Goal: Task Accomplishment & Management: Complete application form

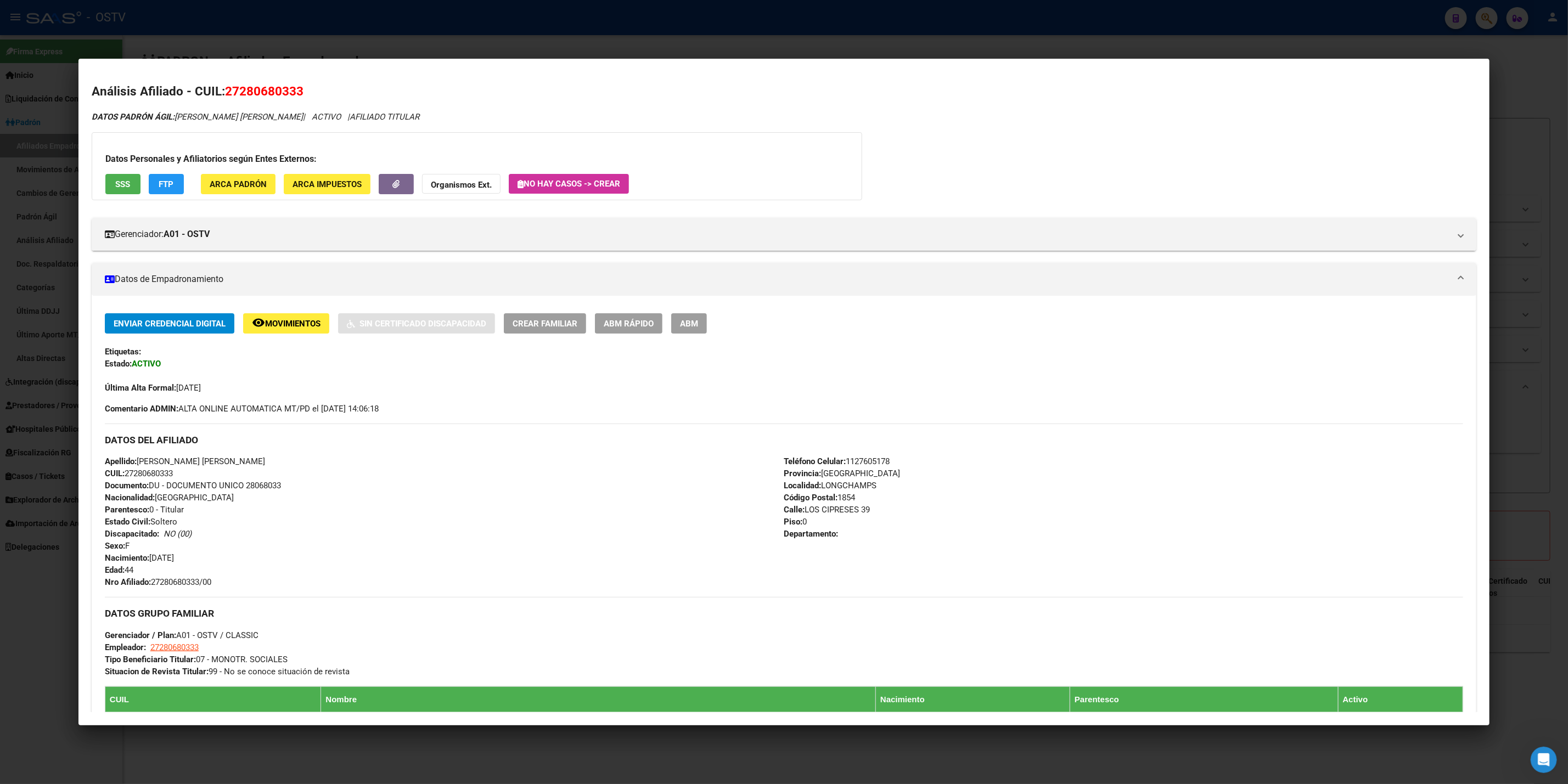
scroll to position [323, 0]
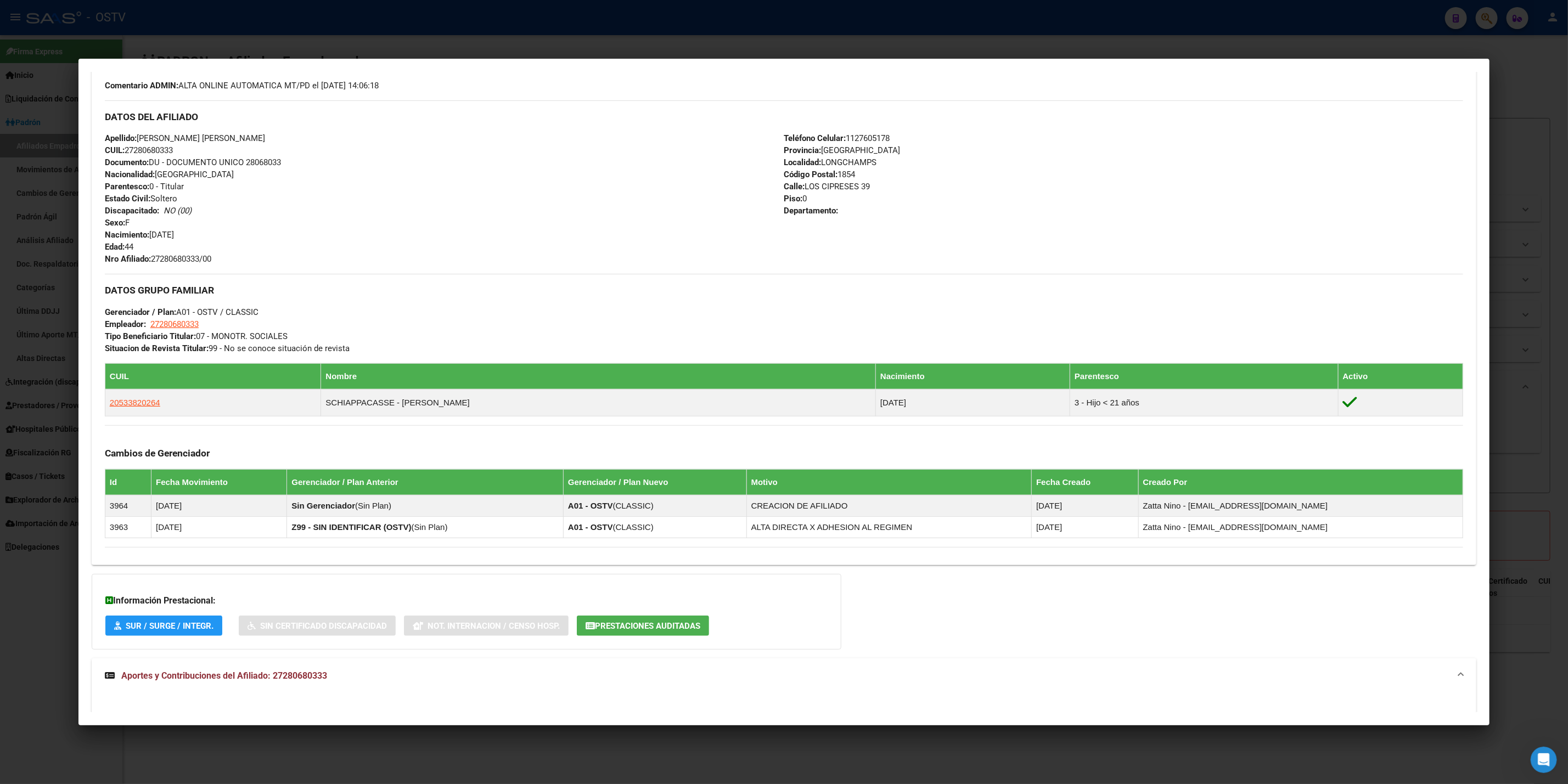
click at [43, 246] on div at bounding box center [784, 392] width 1568 height 784
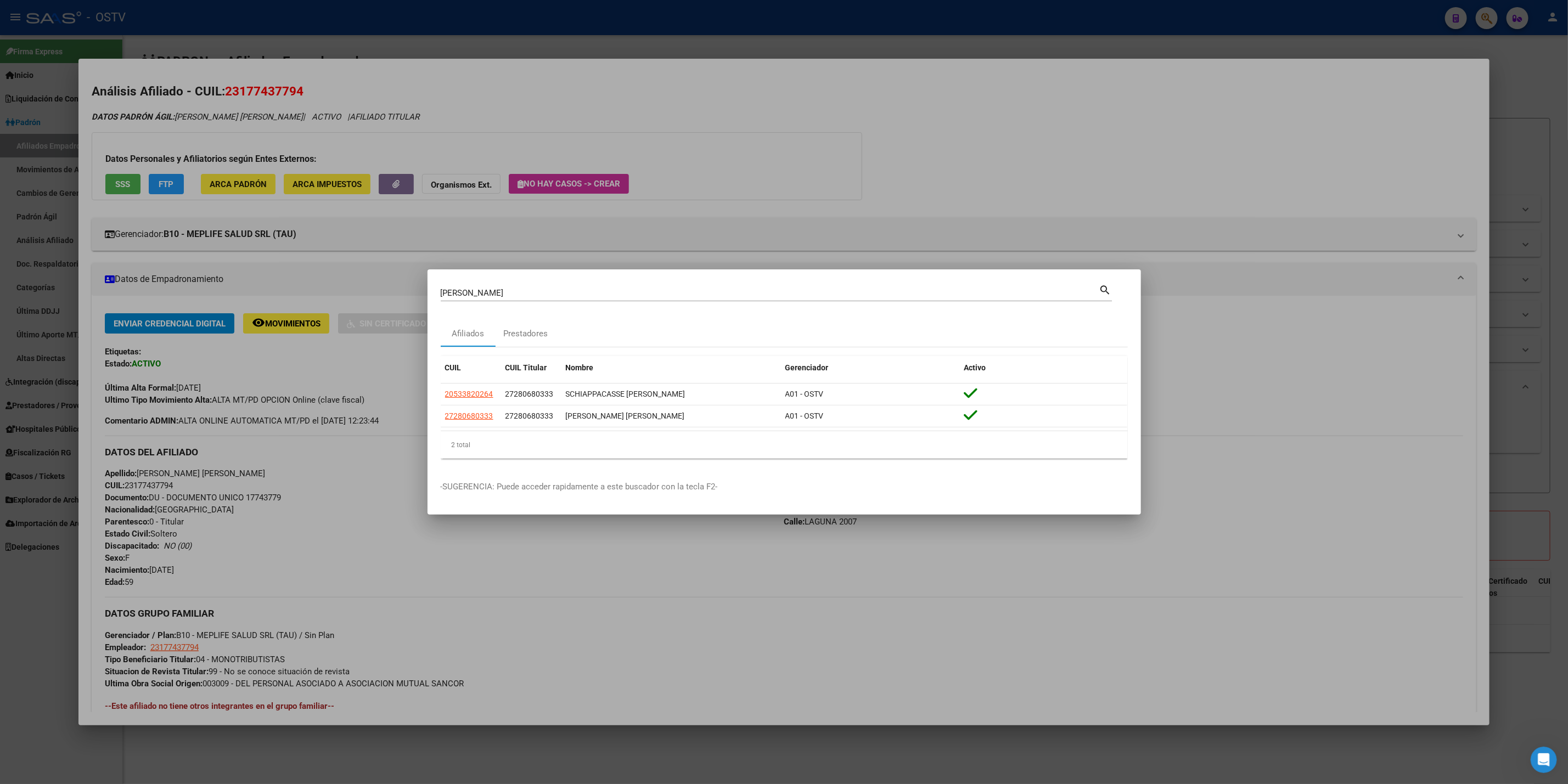
click at [43, 246] on div at bounding box center [784, 392] width 1568 height 784
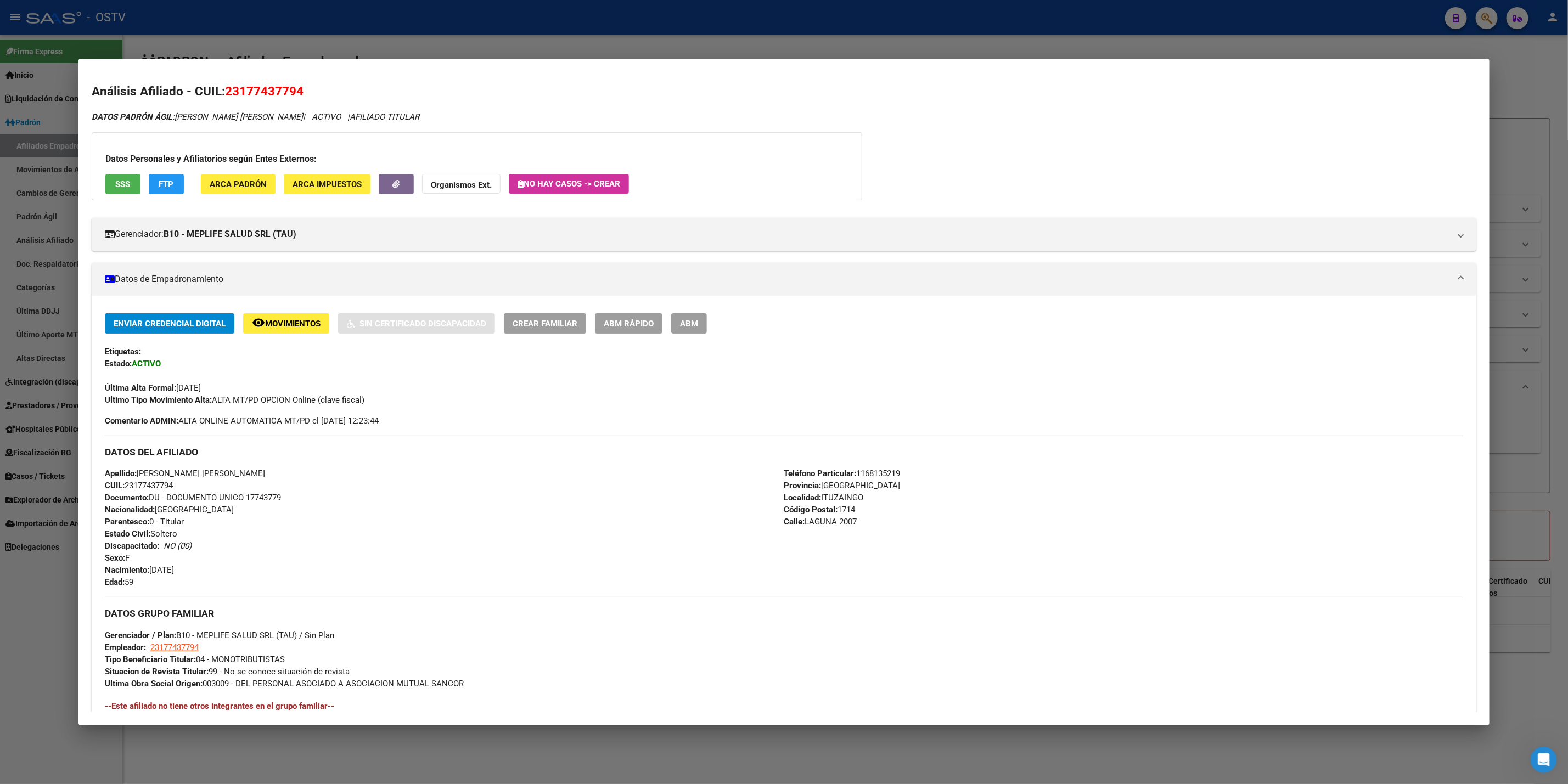
click at [43, 246] on div at bounding box center [784, 392] width 1568 height 784
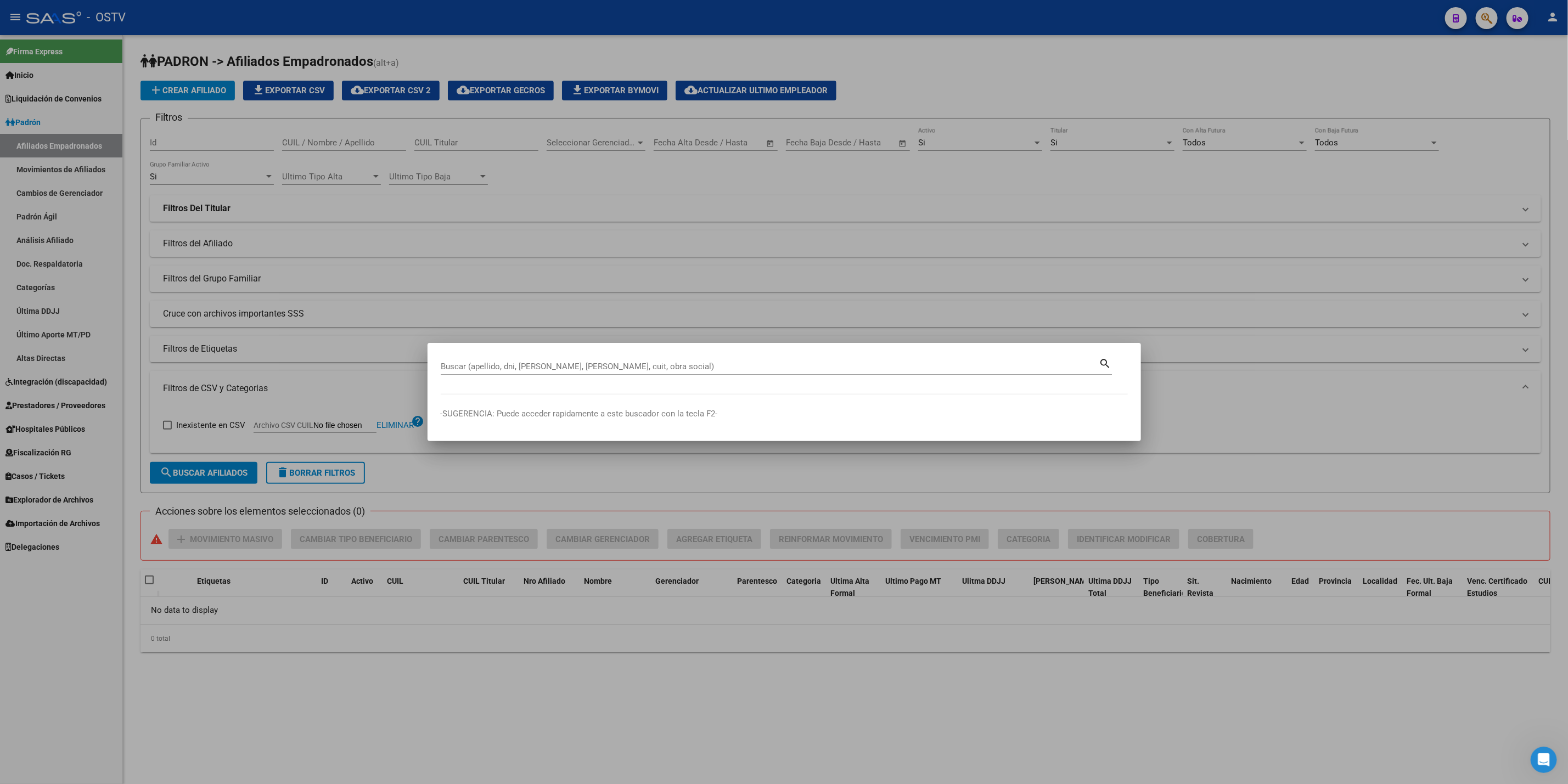
click at [42, 291] on div at bounding box center [784, 392] width 1568 height 784
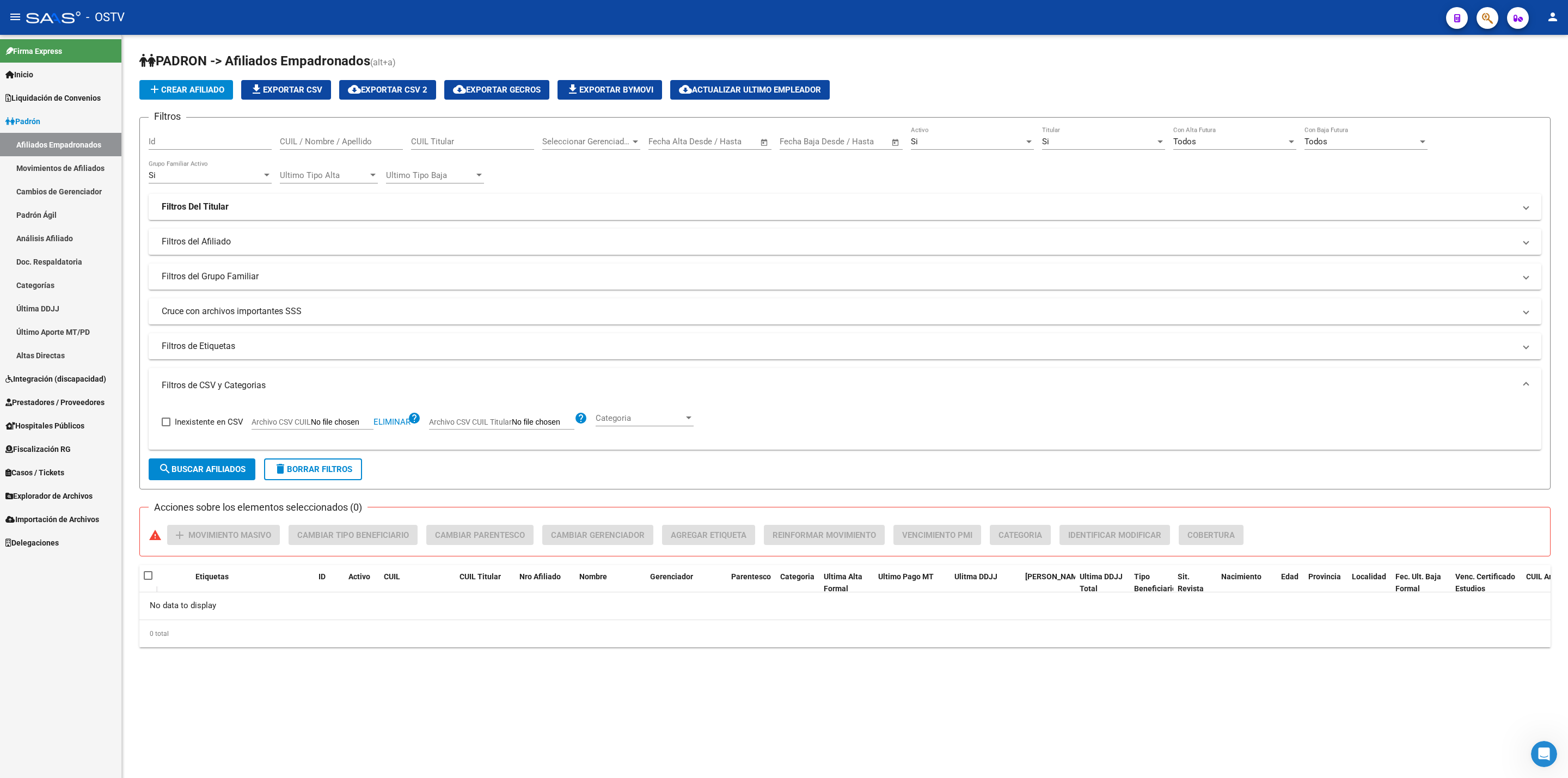
click at [65, 426] on span "Hospitales Públicos" at bounding box center [45, 426] width 79 height 12
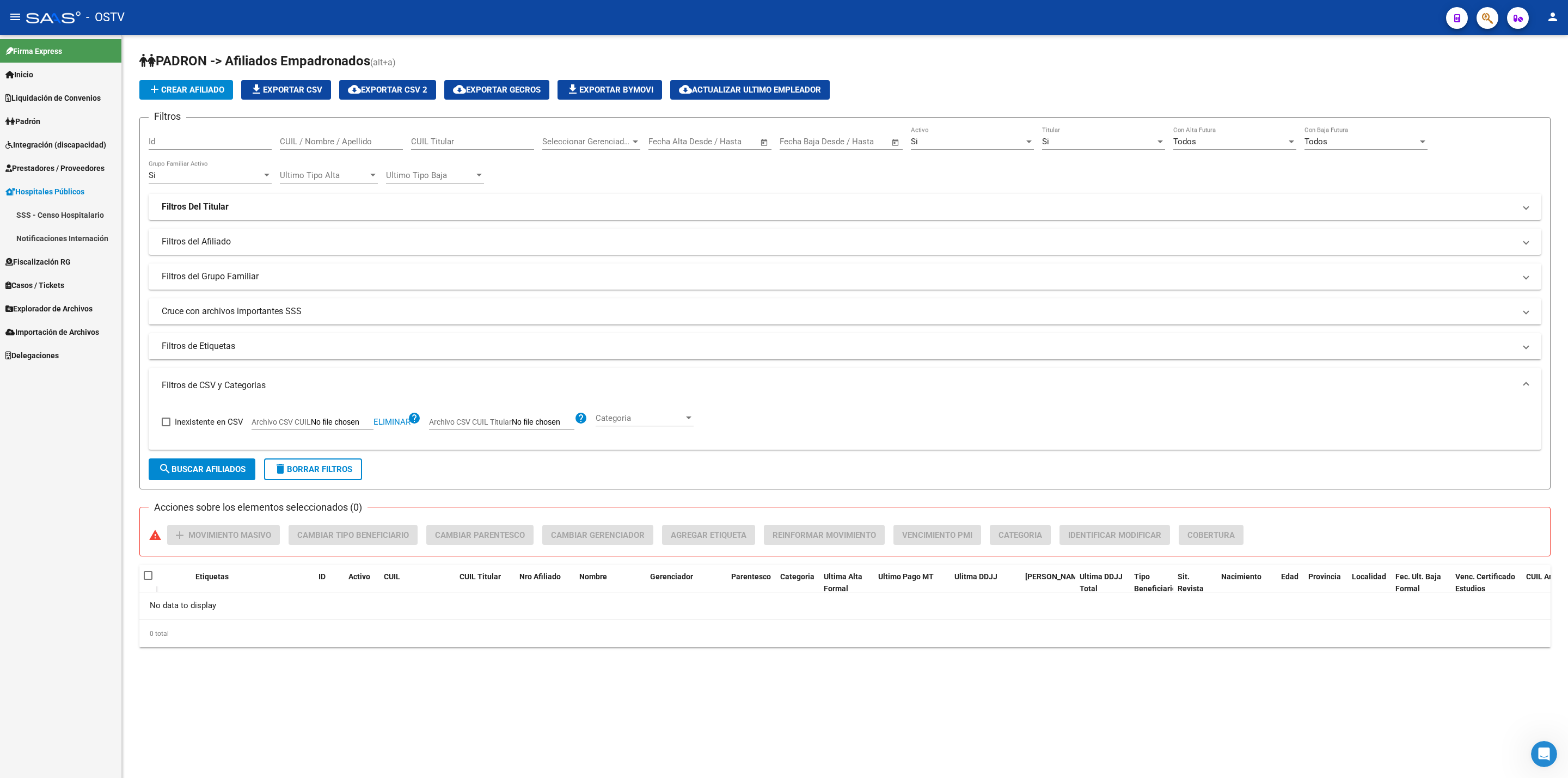
click at [64, 236] on link "Notificaciones Internación" at bounding box center [60, 238] width 121 height 23
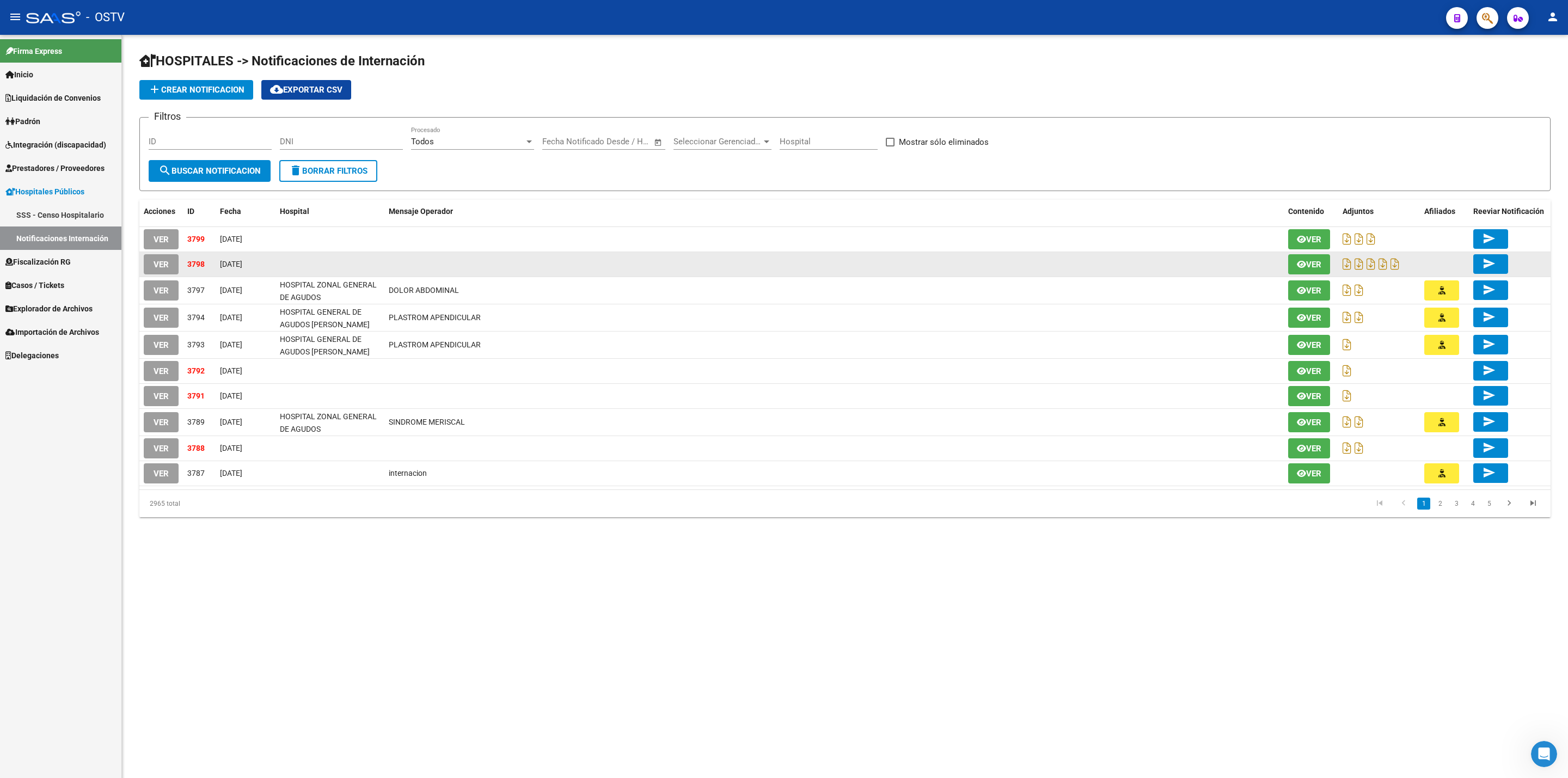
click at [162, 266] on span "VER" at bounding box center [161, 265] width 15 height 10
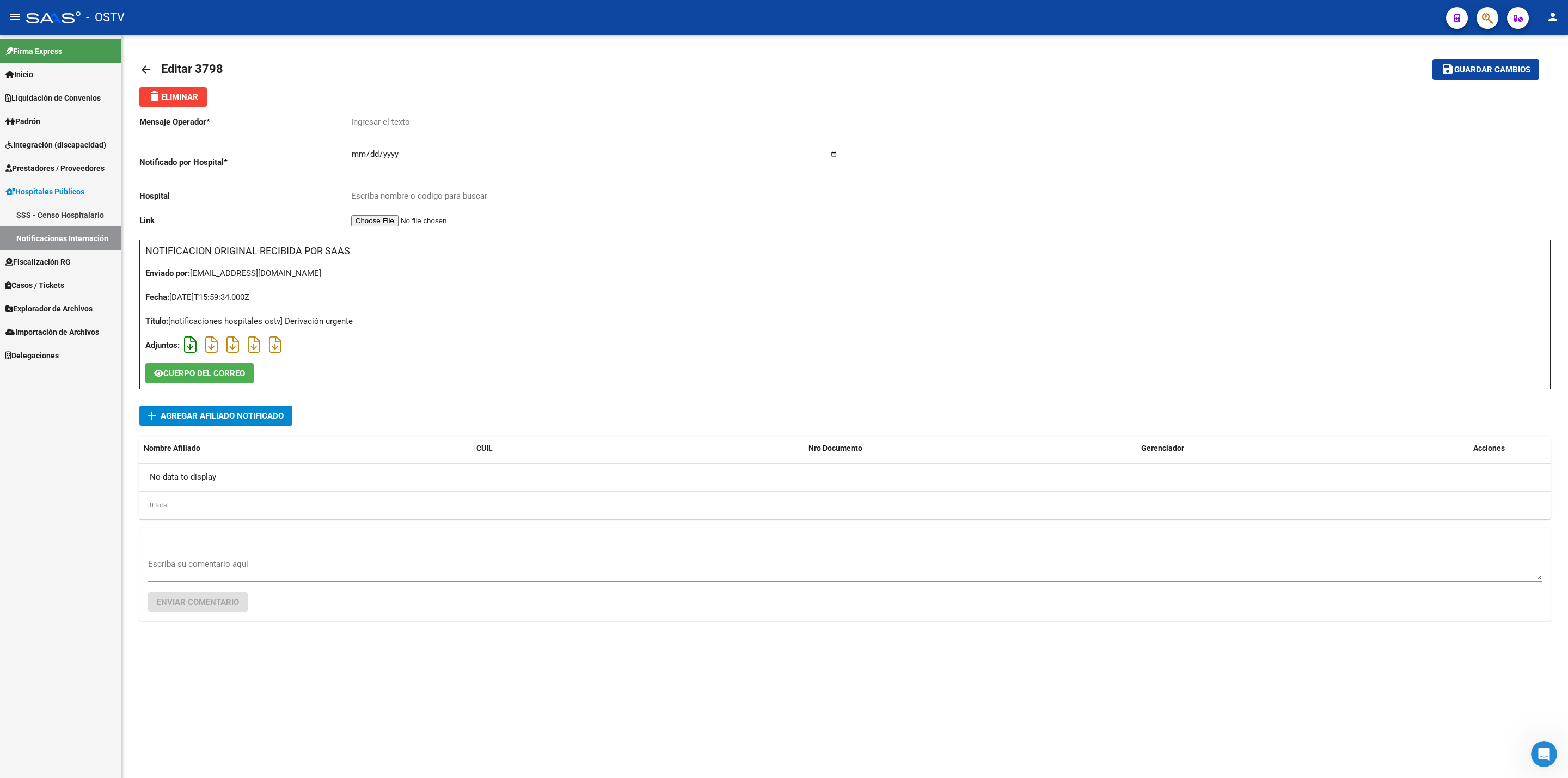
click at [189, 345] on icon at bounding box center [190, 345] width 13 height 1
click at [225, 414] on span "Agregar Afiliado Notificado" at bounding box center [222, 416] width 123 height 10
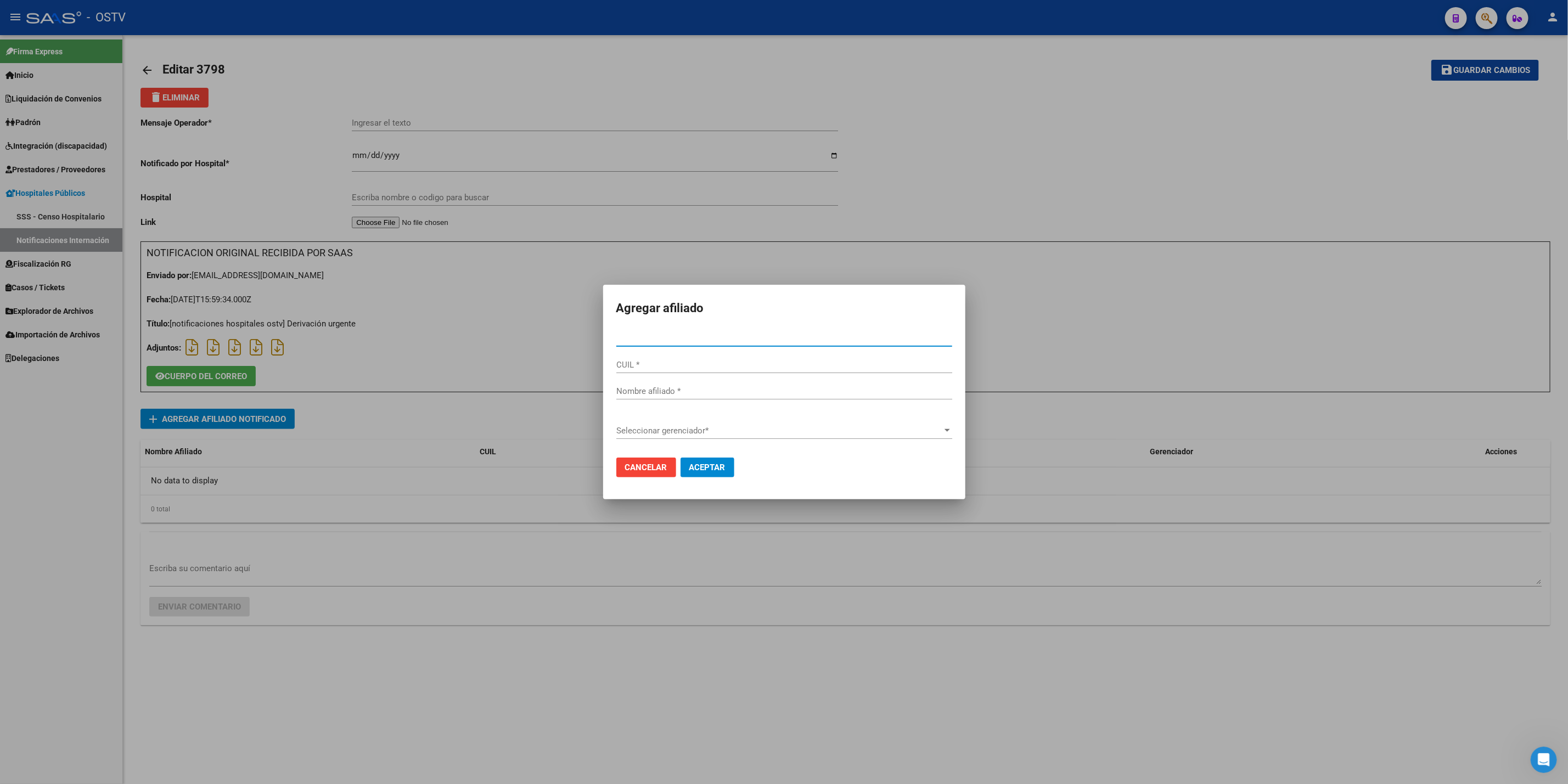
type input "40450852"
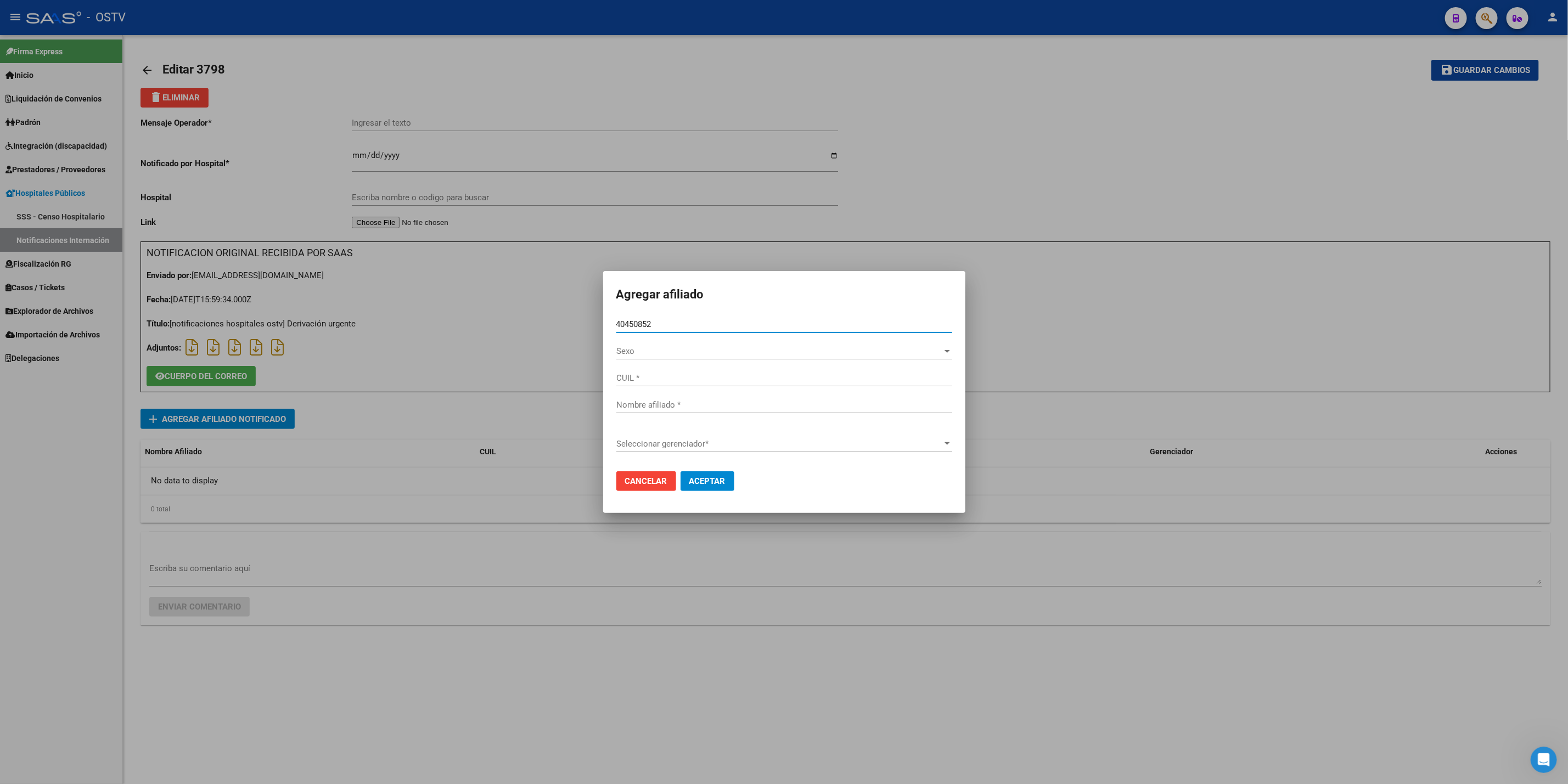
type input "24404508527"
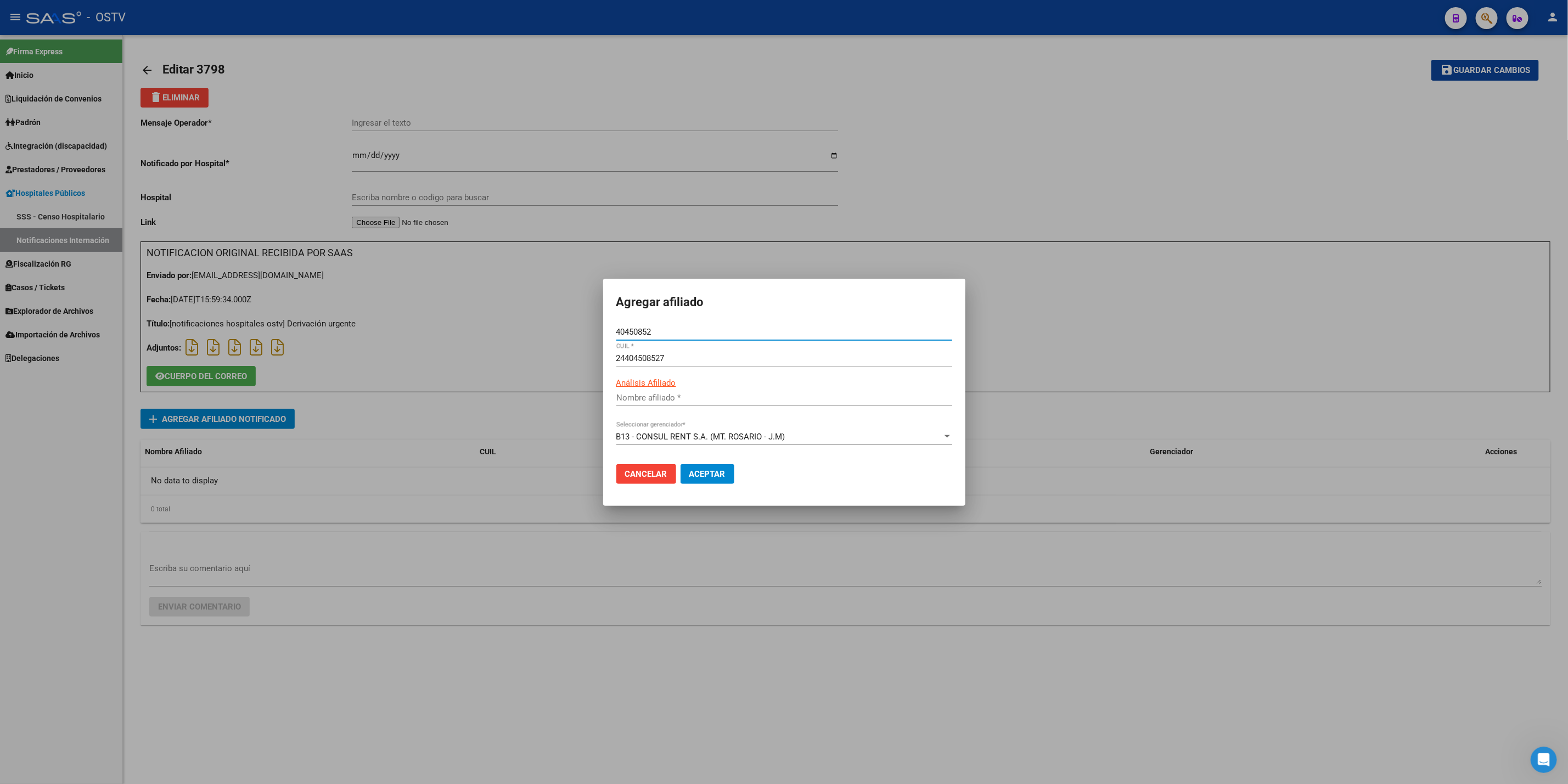
type input "[PERSON_NAME] [PERSON_NAME]"
type input "40450852"
click at [718, 469] on span "Aceptar" at bounding box center [707, 474] width 36 height 10
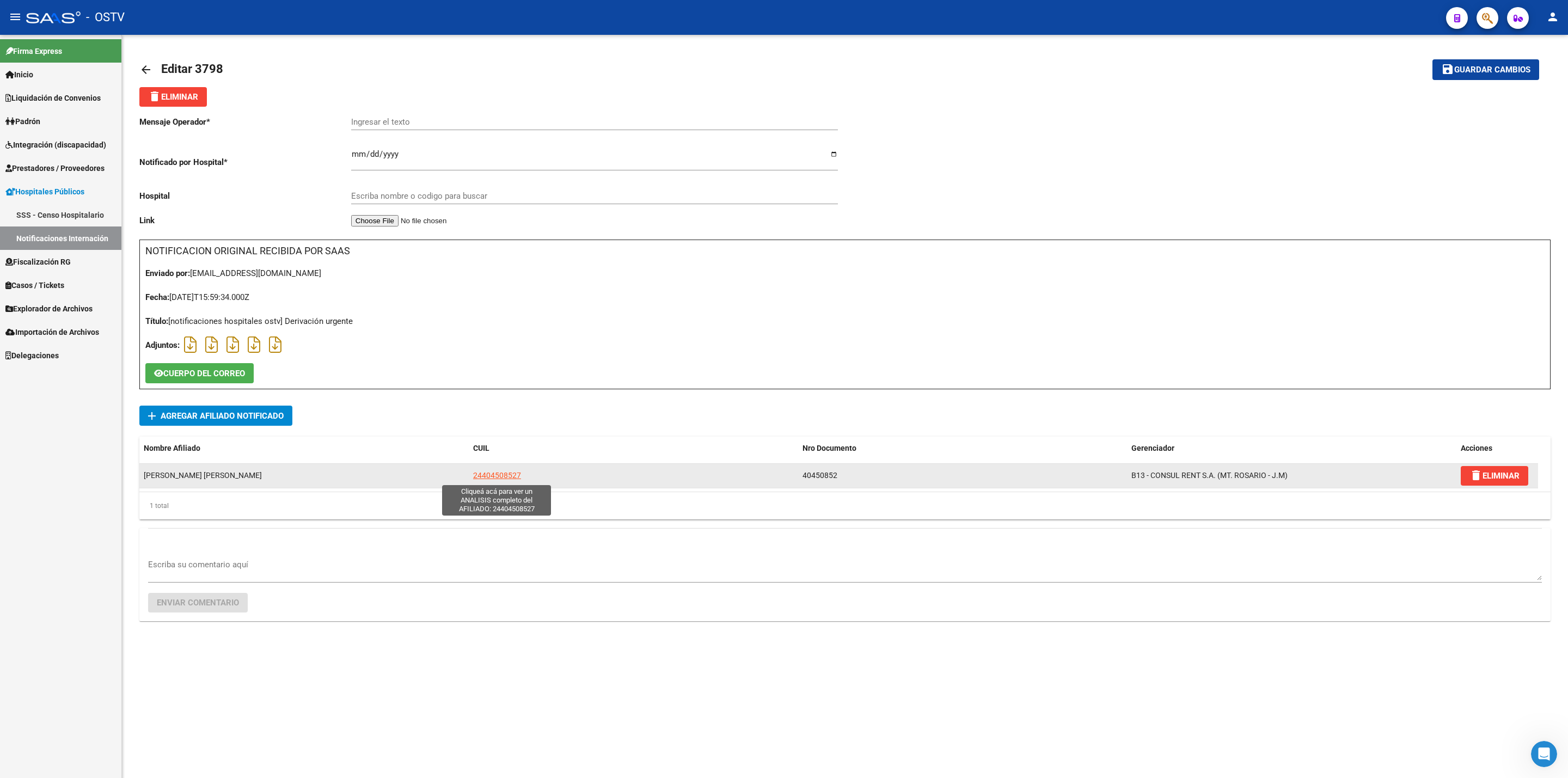
click at [493, 480] on span "24404508527" at bounding box center [497, 475] width 48 height 9
type textarea "24404508527"
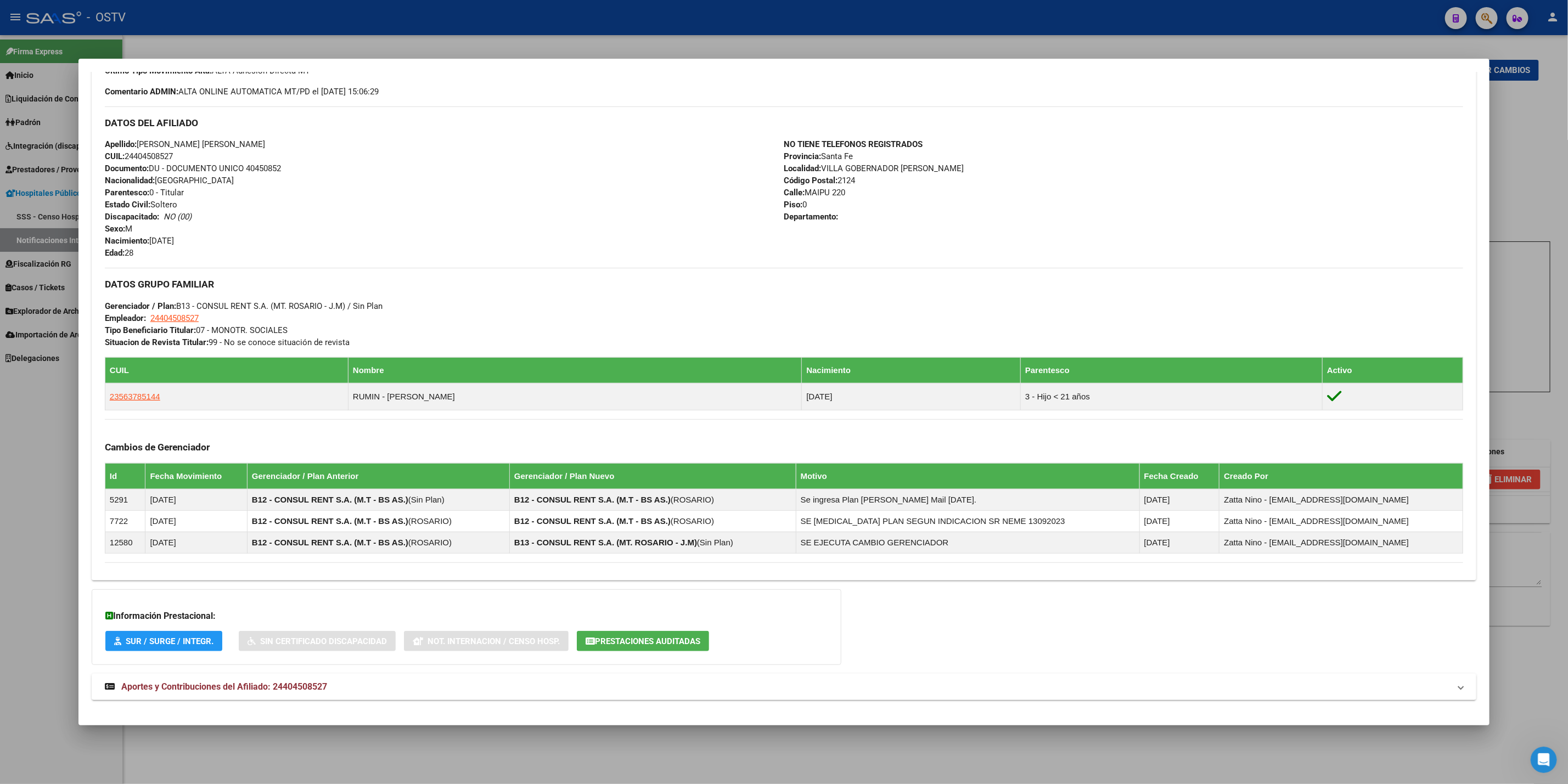
scroll to position [345, 0]
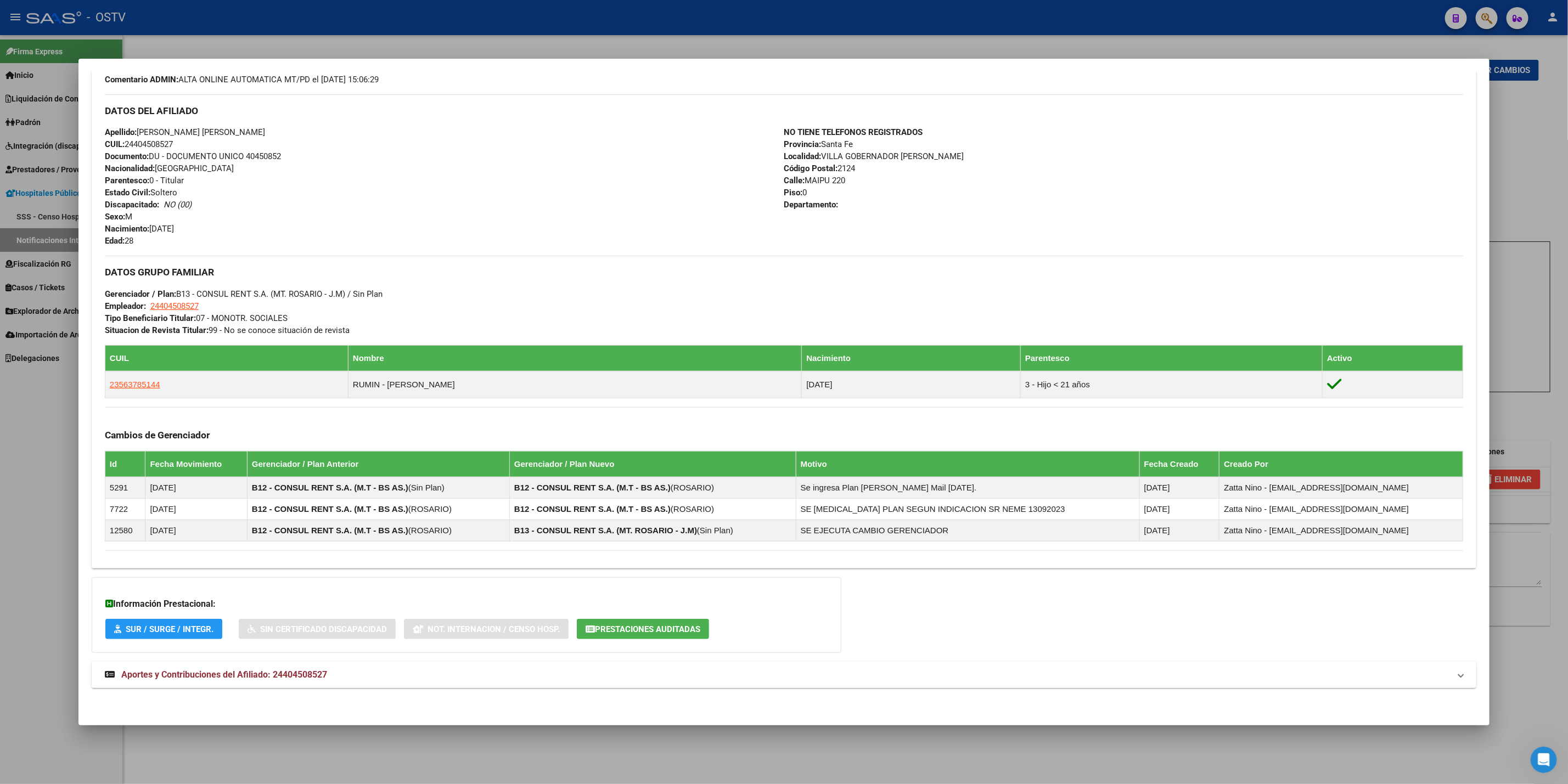
click at [447, 678] on mat-panel-title "Aportes y Contribuciones del Afiliado: 24404508527" at bounding box center [778, 674] width 1345 height 13
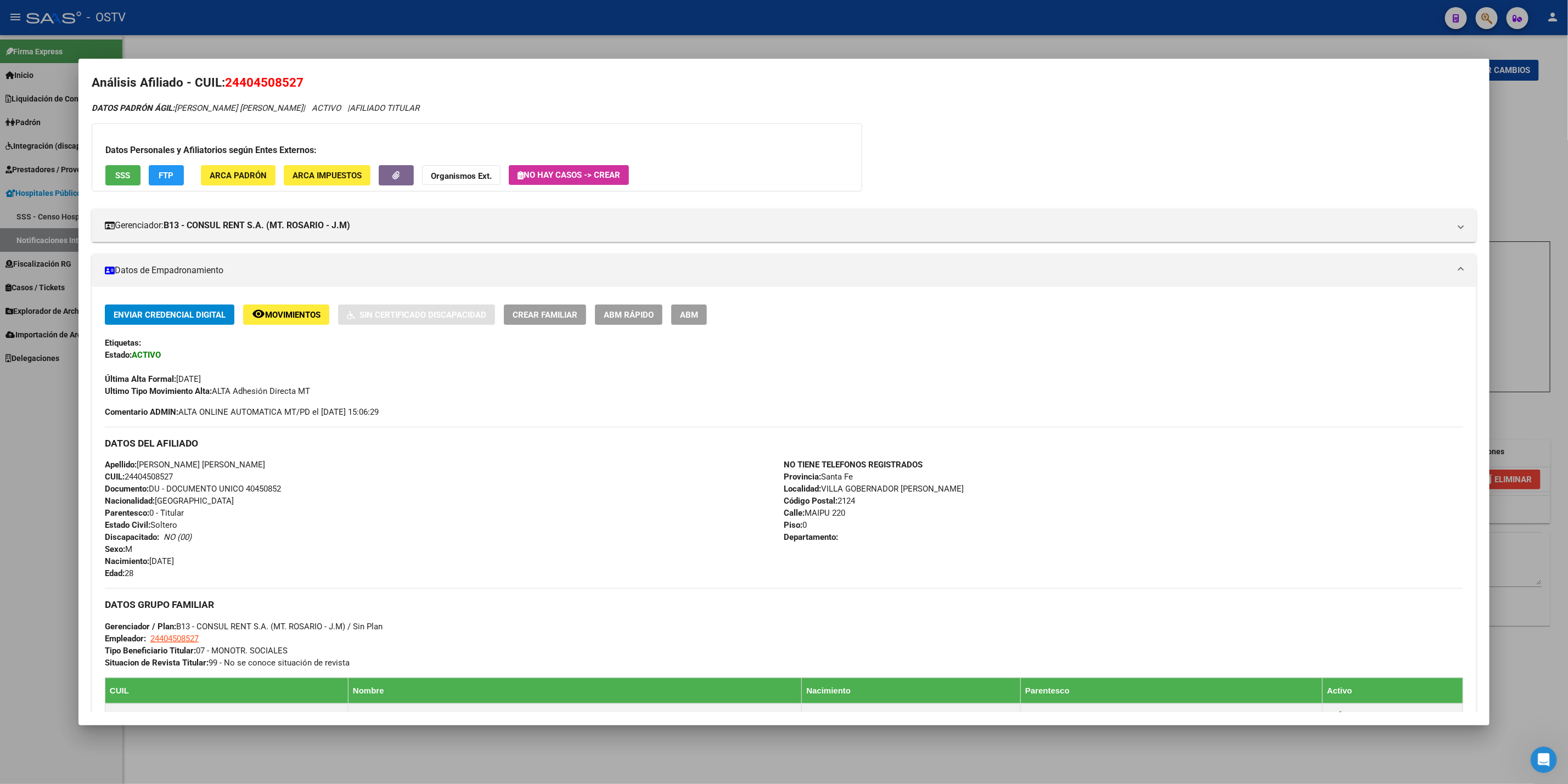
scroll to position [0, 0]
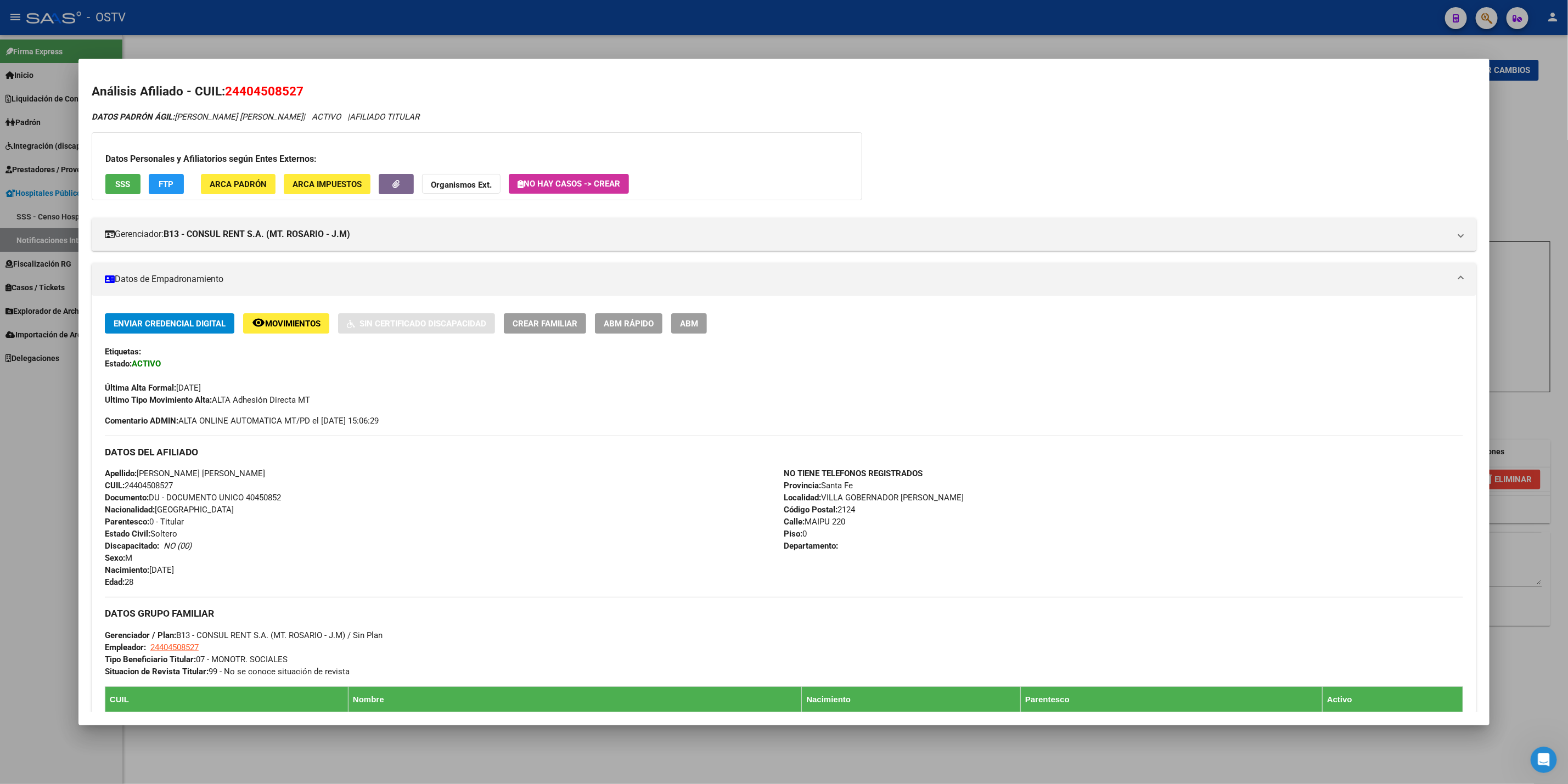
click at [7, 505] on div at bounding box center [784, 392] width 1568 height 784
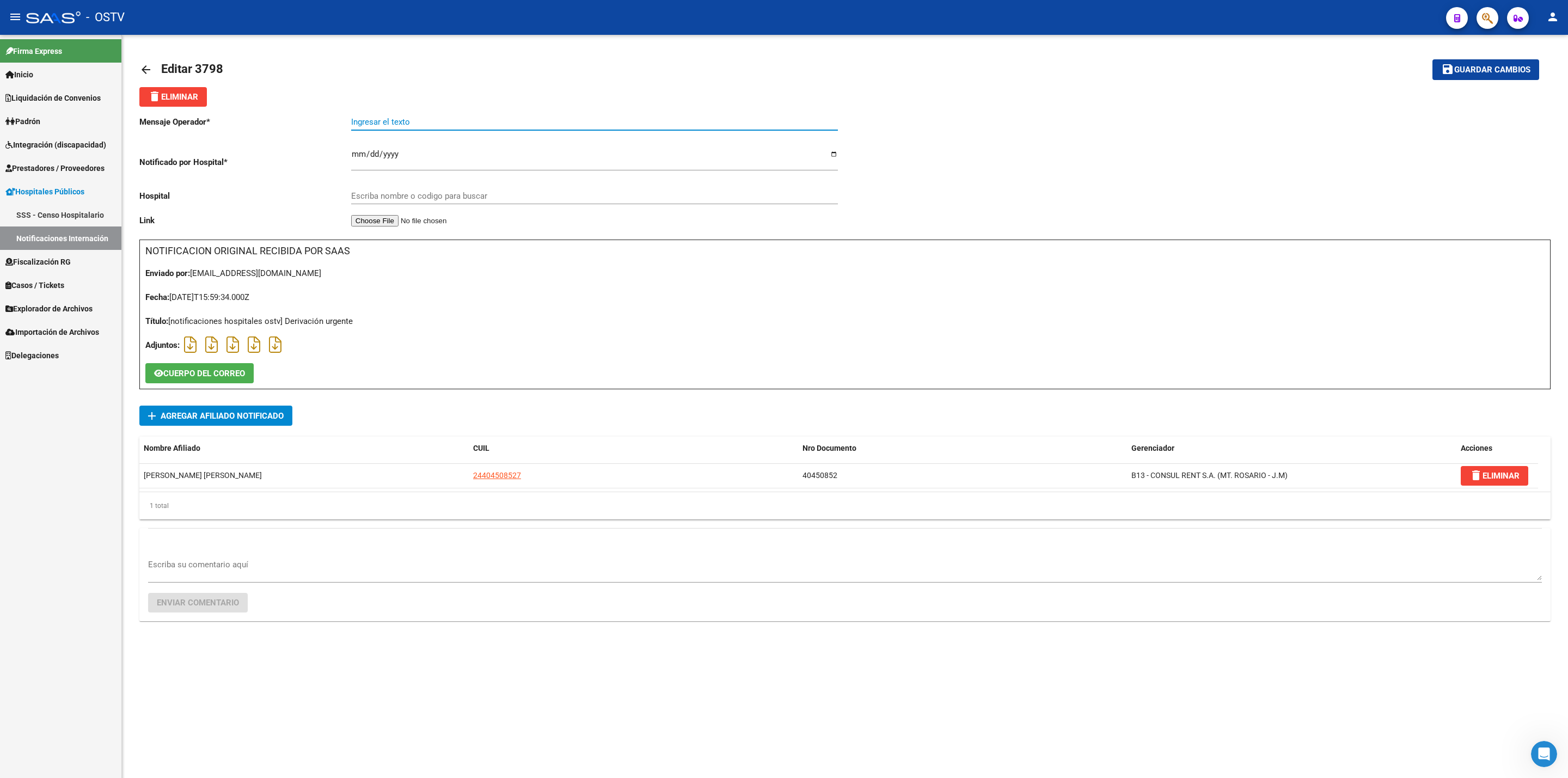
click at [376, 120] on input "Ingresar el texto" at bounding box center [595, 122] width 487 height 10
type input "fecha de parto"
click at [1457, 61] on button "save Guardar cambios" at bounding box center [1485, 69] width 107 height 20
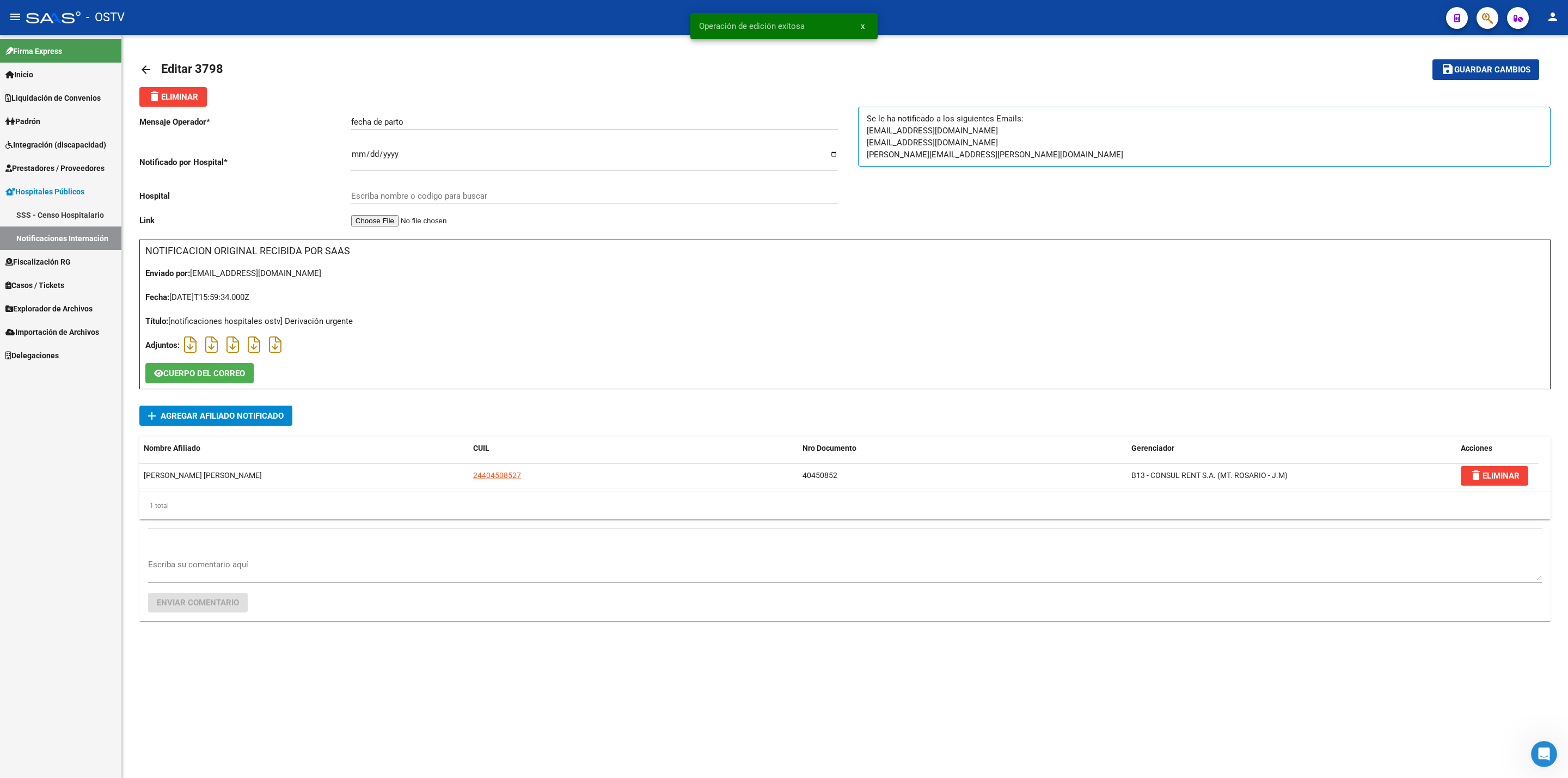
click at [144, 59] on link "arrow_back" at bounding box center [150, 69] width 22 height 26
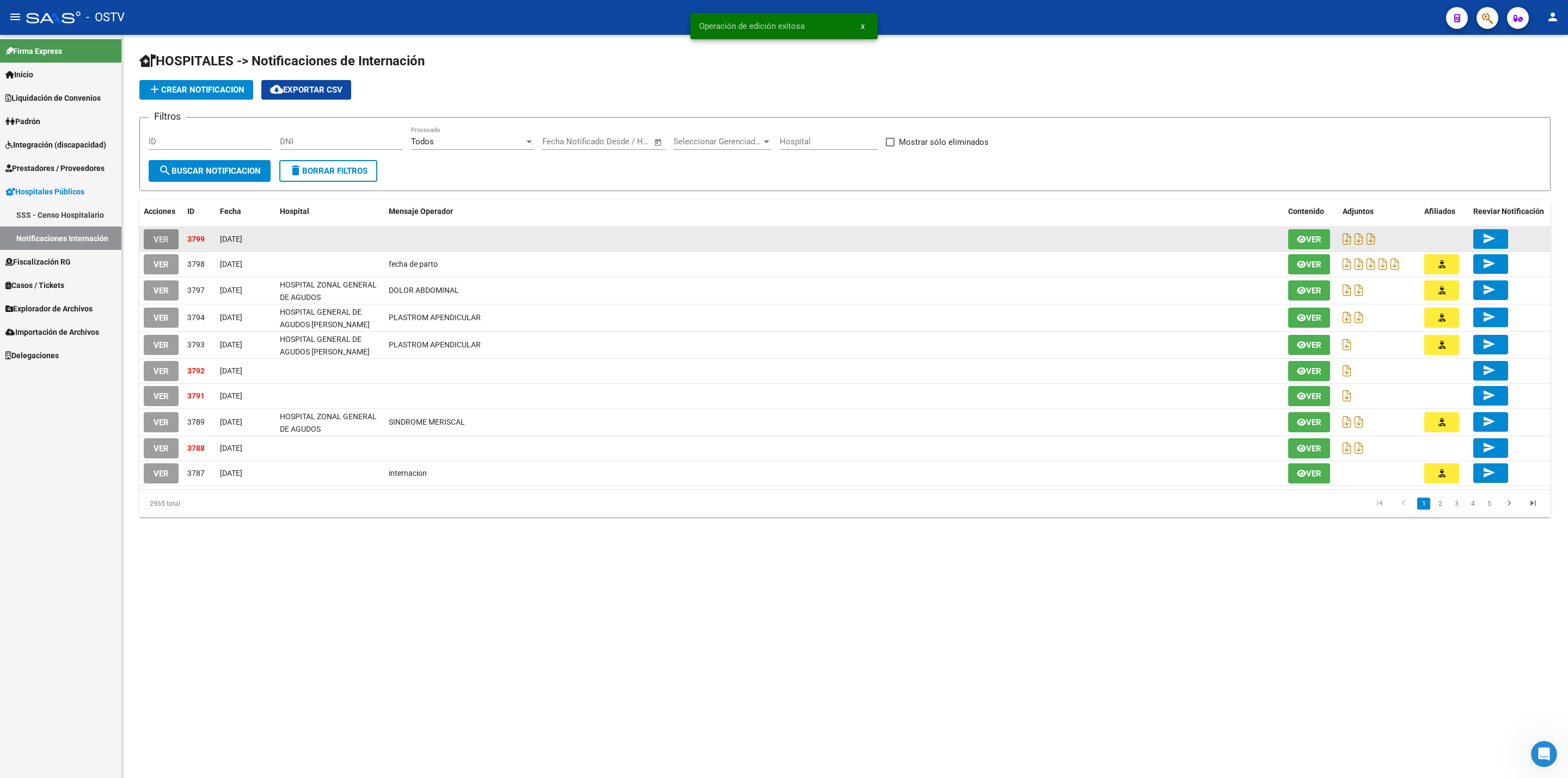
click at [167, 240] on span "VER" at bounding box center [161, 240] width 15 height 10
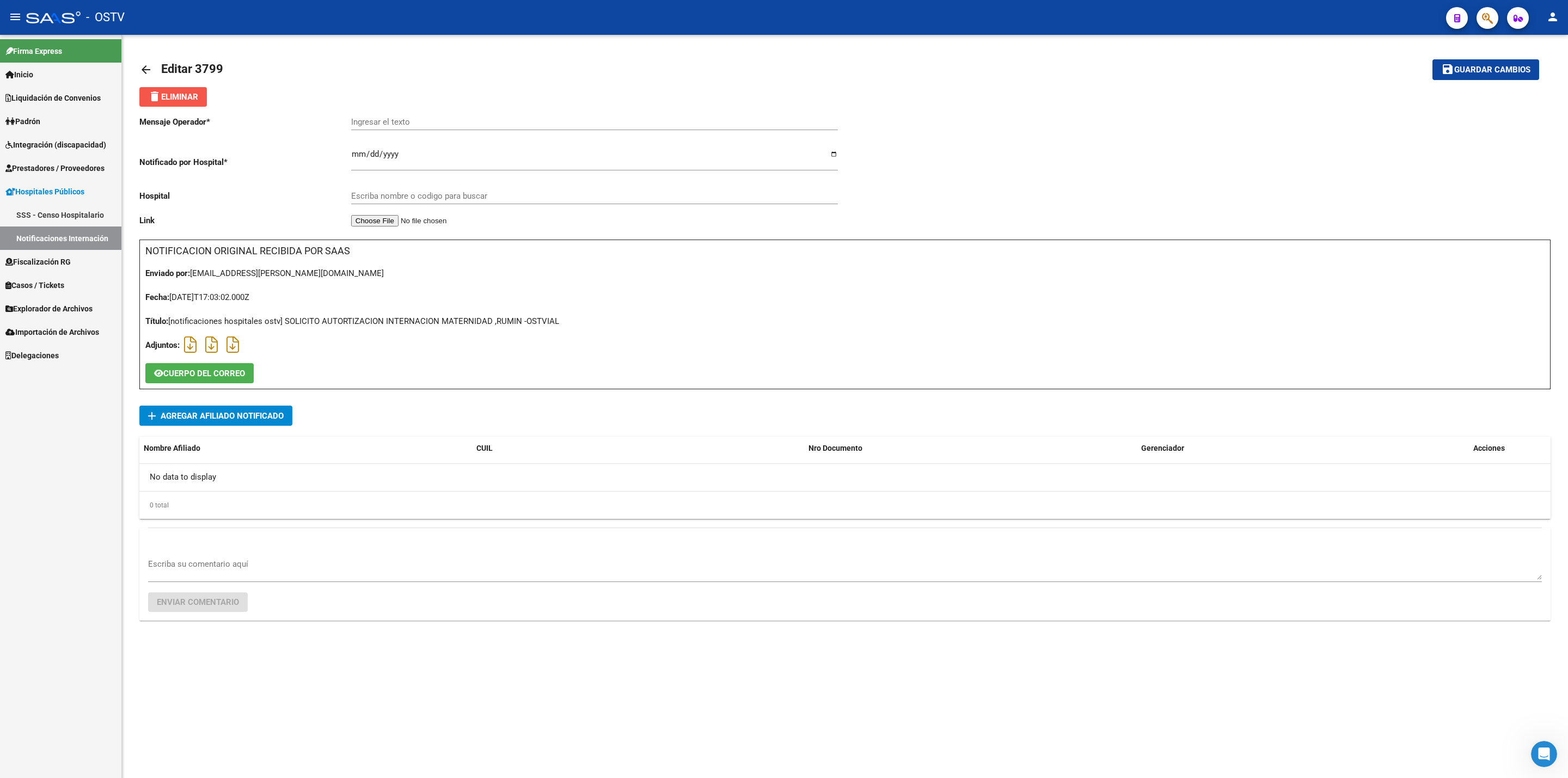
click at [198, 96] on span "delete Eliminar" at bounding box center [173, 97] width 50 height 10
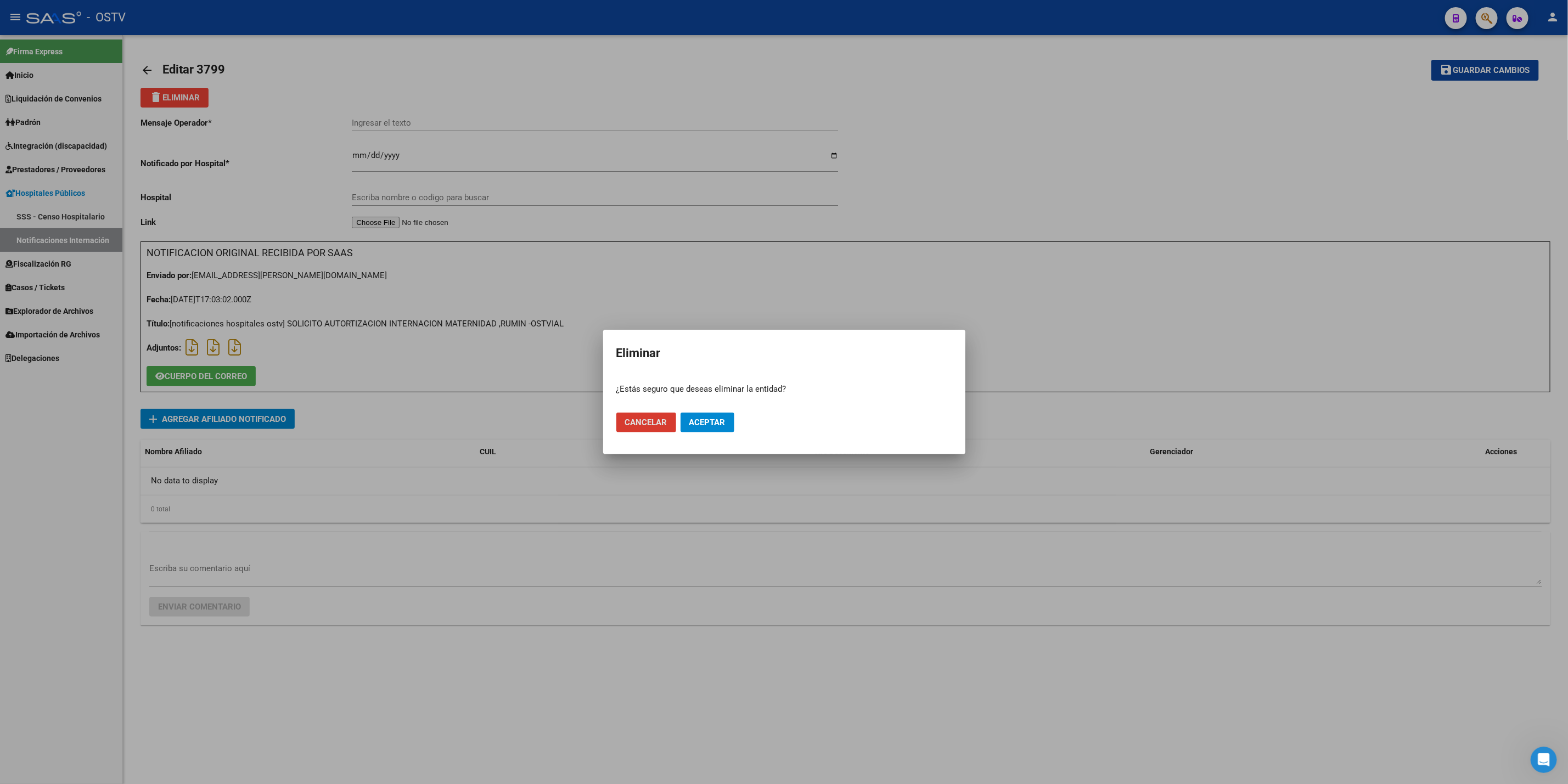
click at [717, 425] on span "Aceptar" at bounding box center [707, 423] width 36 height 10
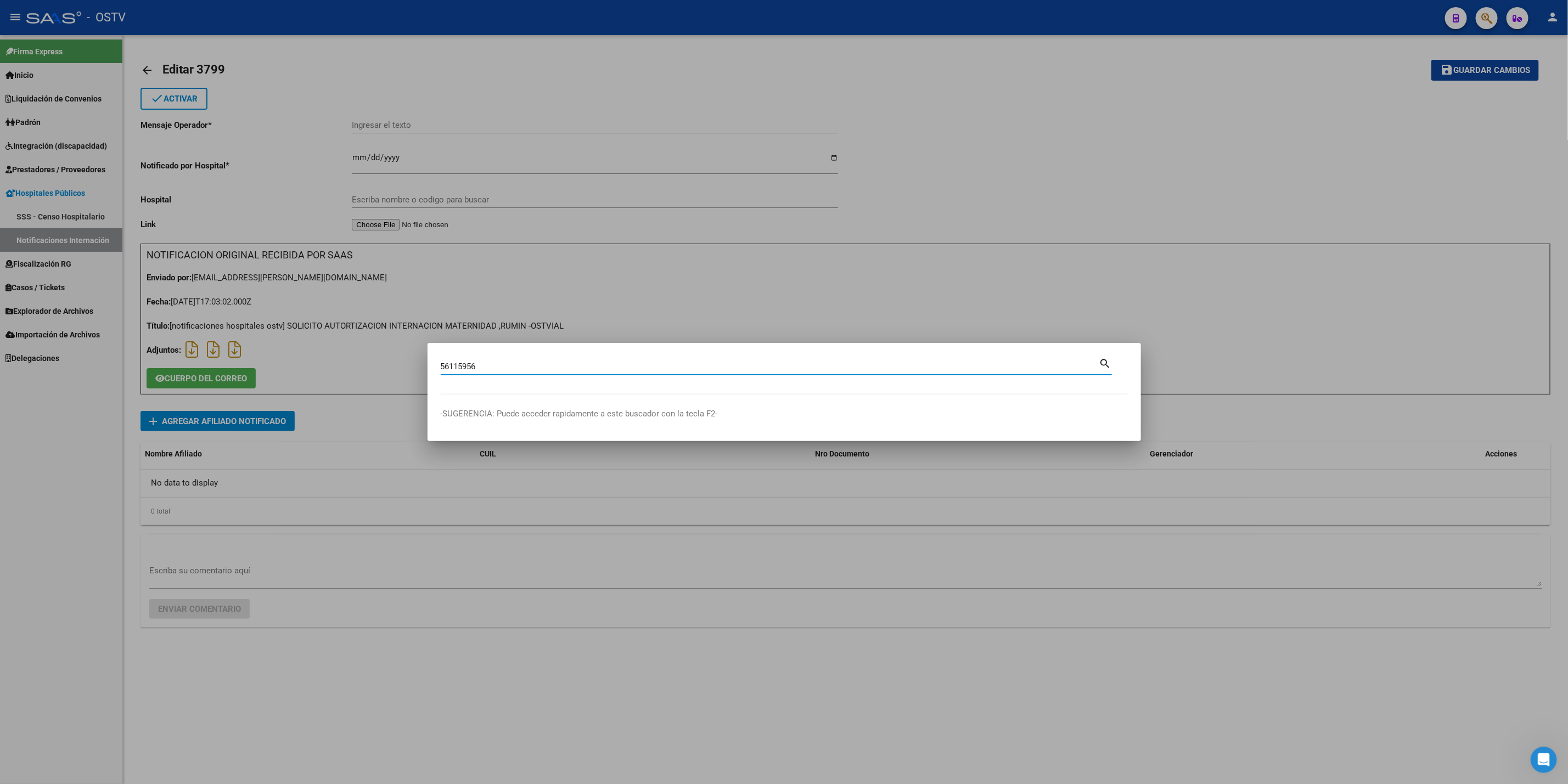
type input "56115956"
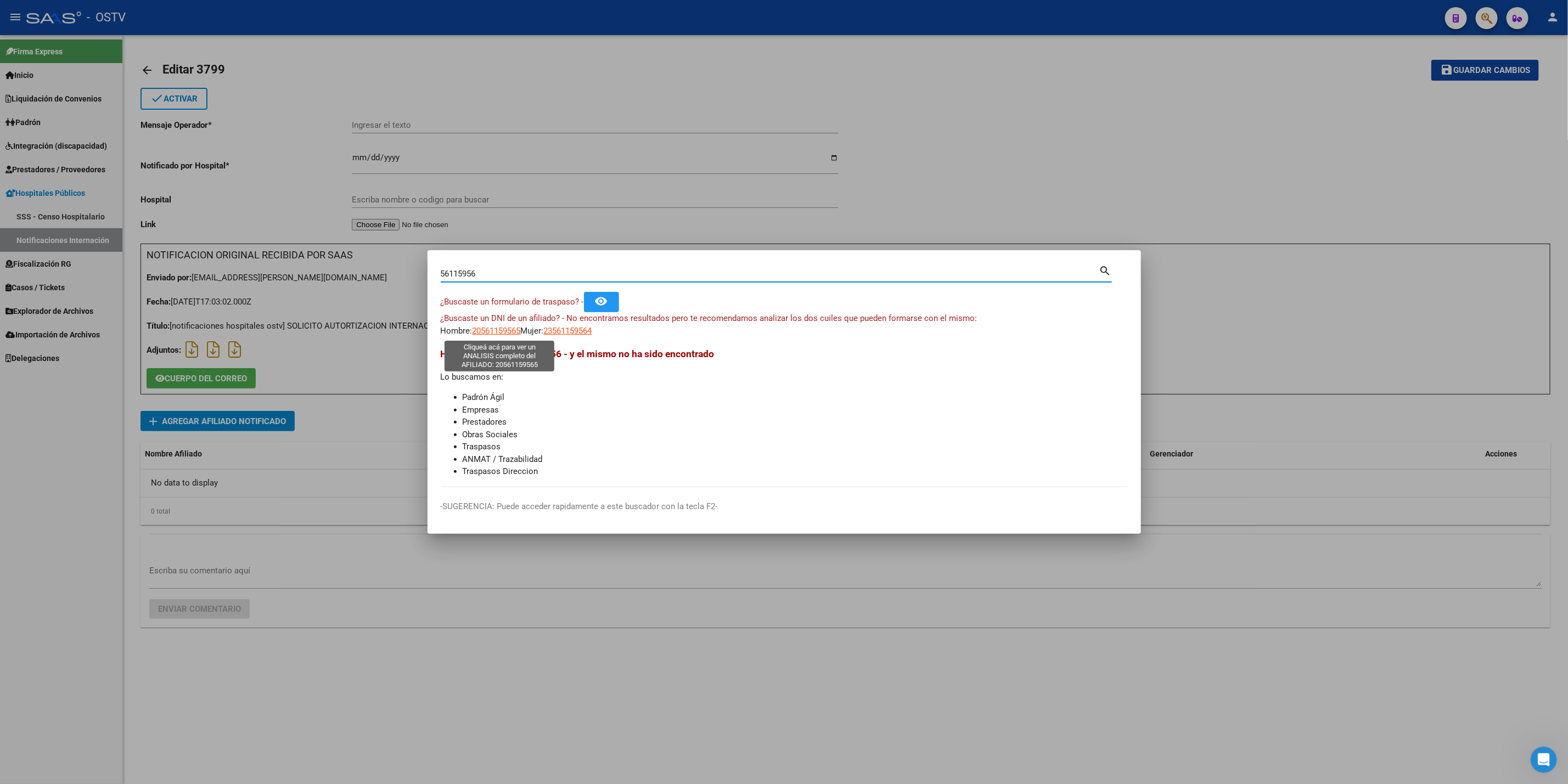
click at [490, 331] on span "20561159565" at bounding box center [496, 331] width 48 height 10
type textarea "20561159565"
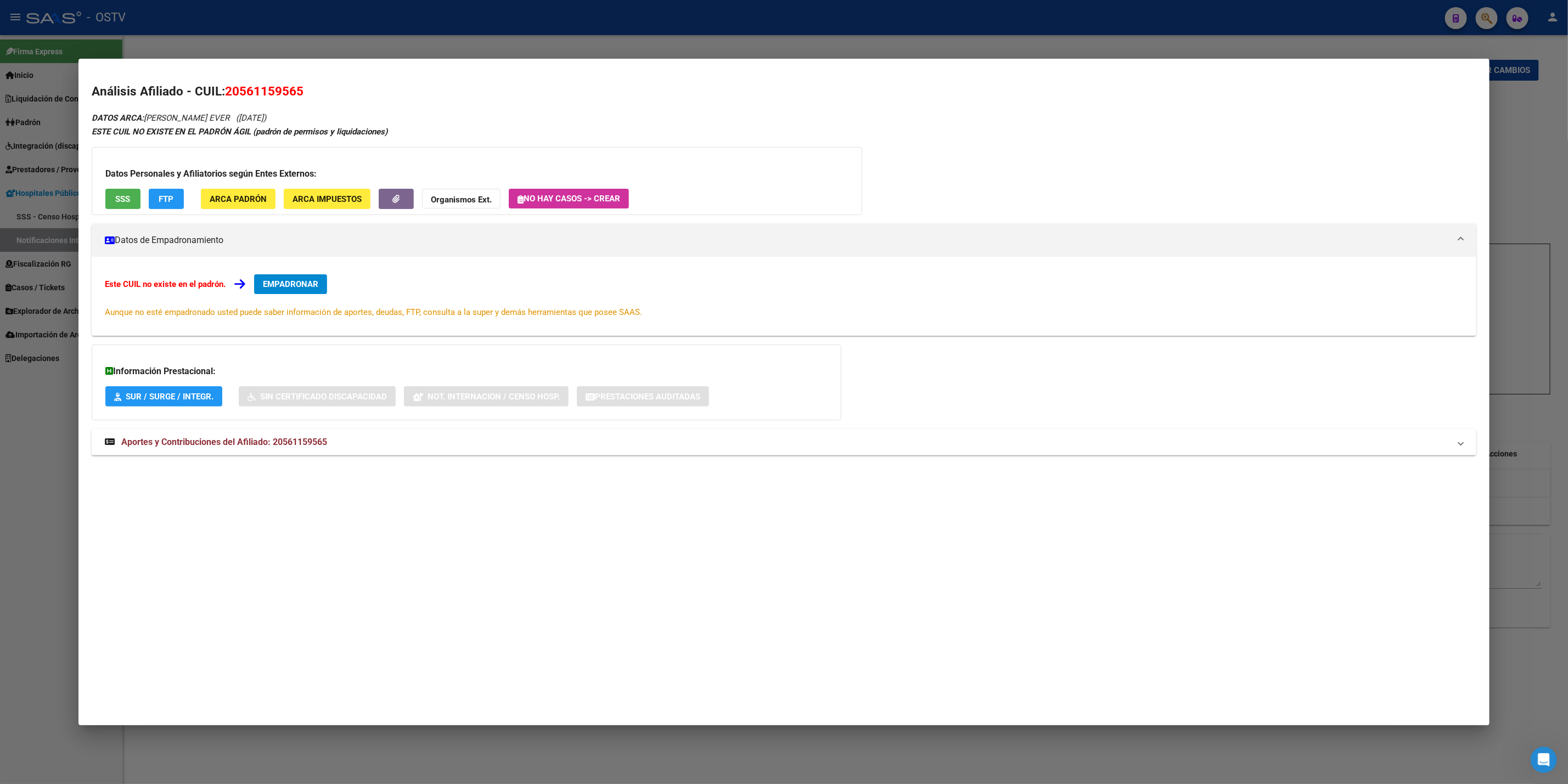
click at [115, 203] on span "SSS" at bounding box center [123, 199] width 15 height 10
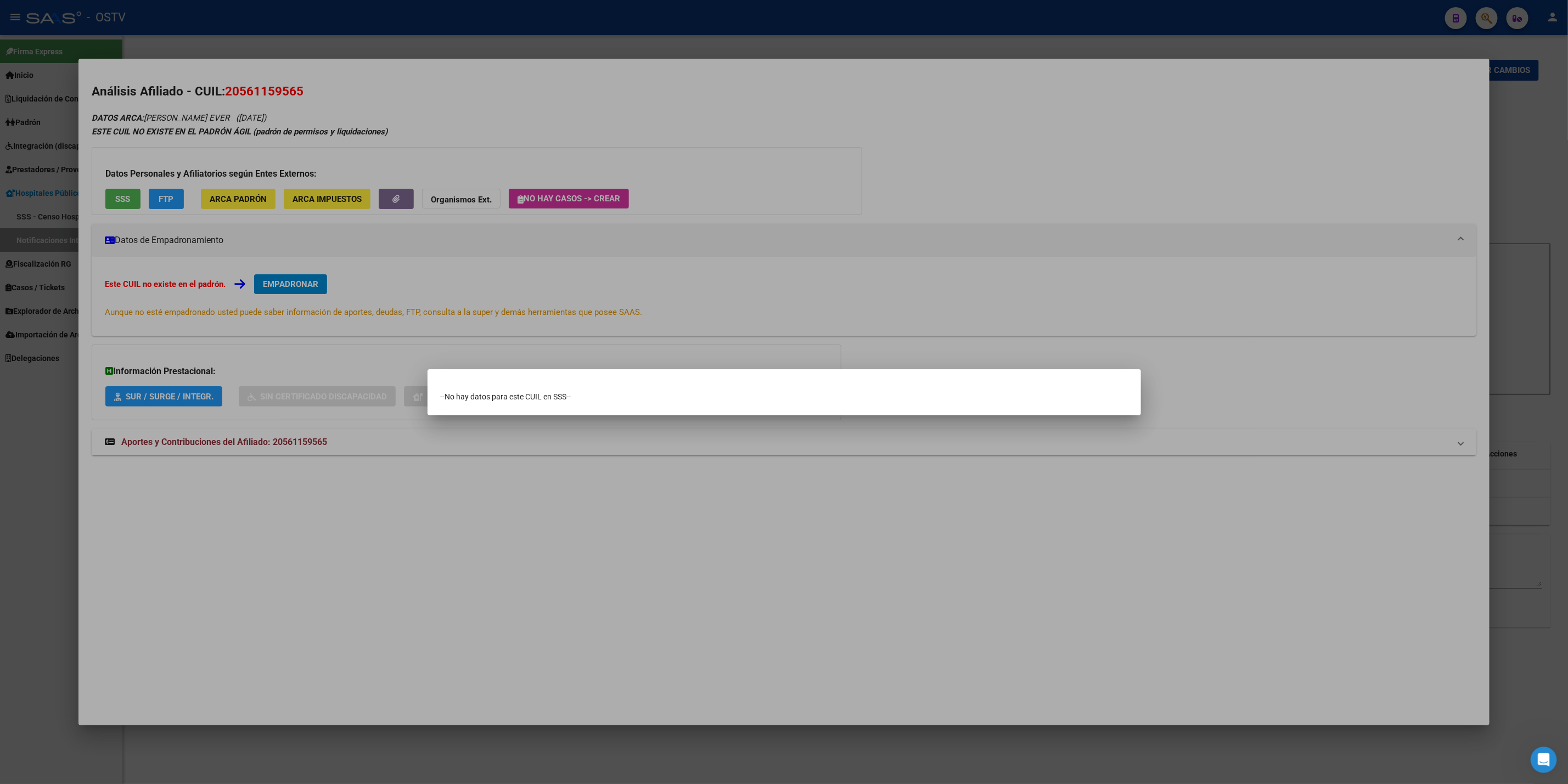
click at [496, 125] on div at bounding box center [784, 392] width 1568 height 784
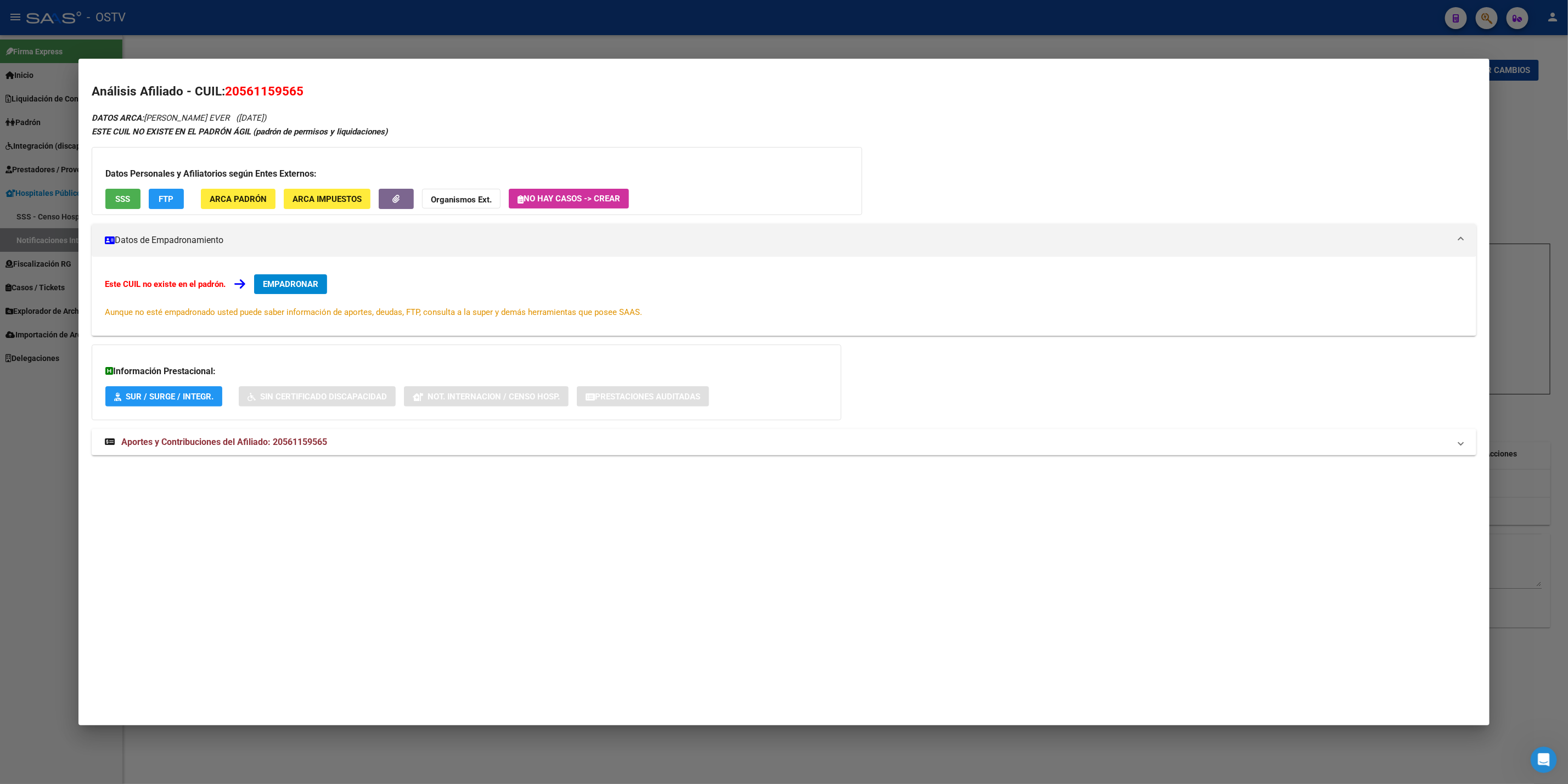
click at [183, 392] on span "SUR / SURGE / INTEGR." at bounding box center [169, 397] width 88 height 10
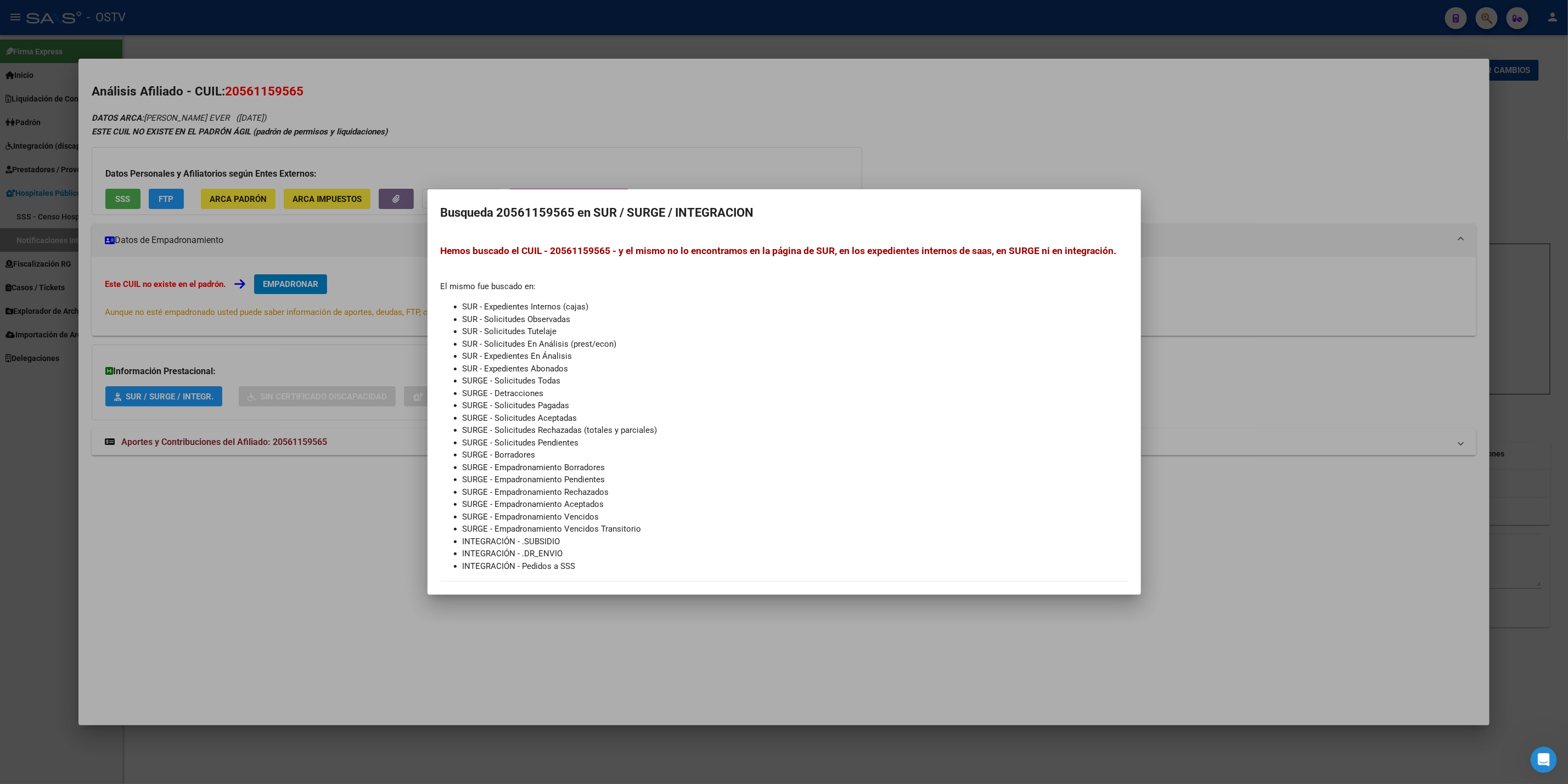
click at [984, 170] on div at bounding box center [784, 392] width 1568 height 784
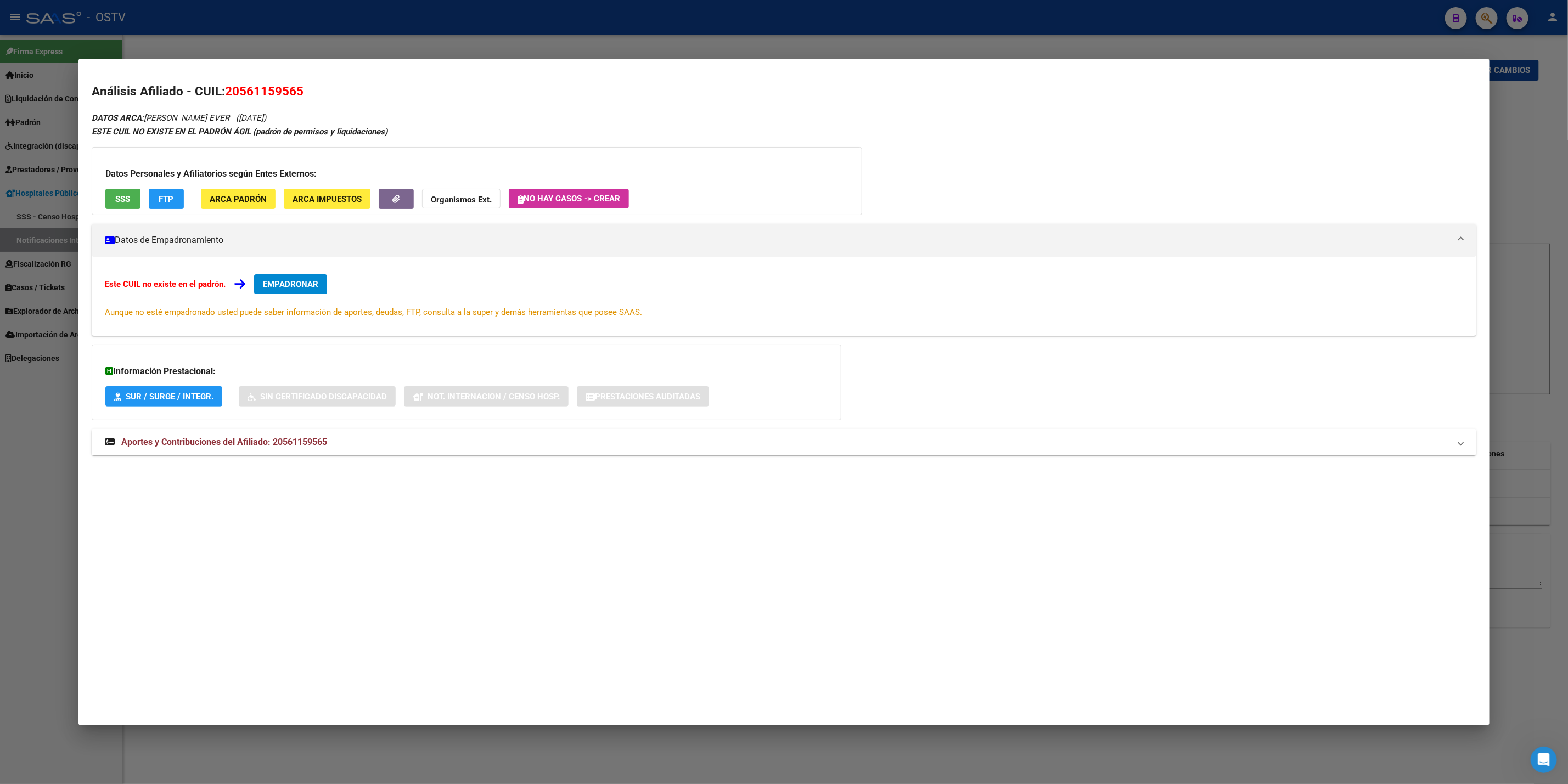
click at [356, 447] on mat-panel-title "Aportes y Contribuciones del Afiliado: 20561159565" at bounding box center [778, 442] width 1345 height 13
